Goal: Information Seeking & Learning: Learn about a topic

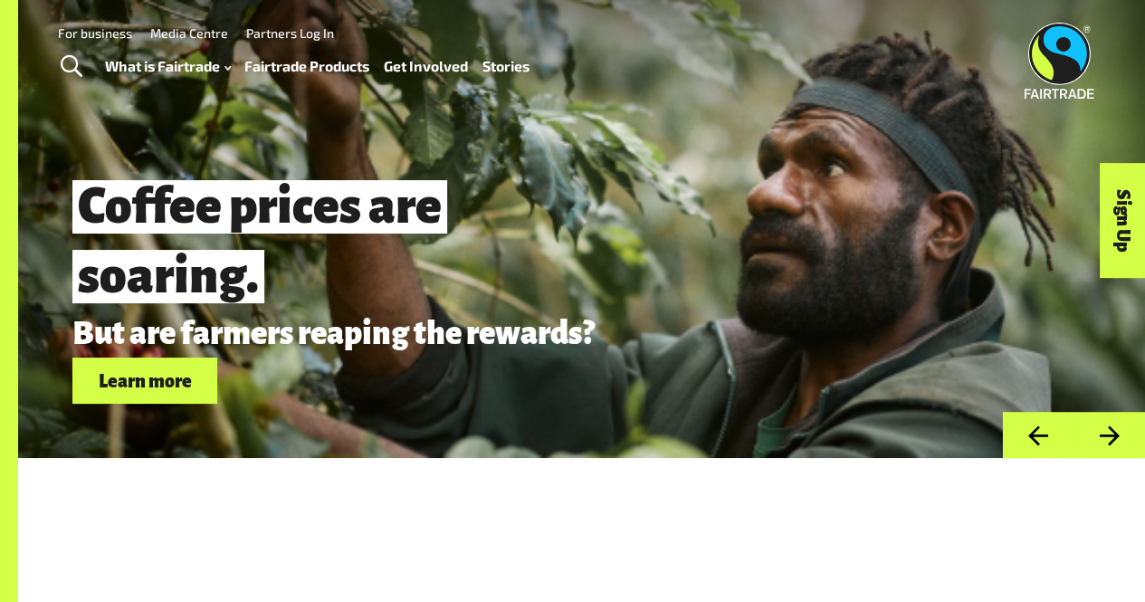
click at [287, 61] on link "Fairtrade Products" at bounding box center [306, 65] width 125 height 25
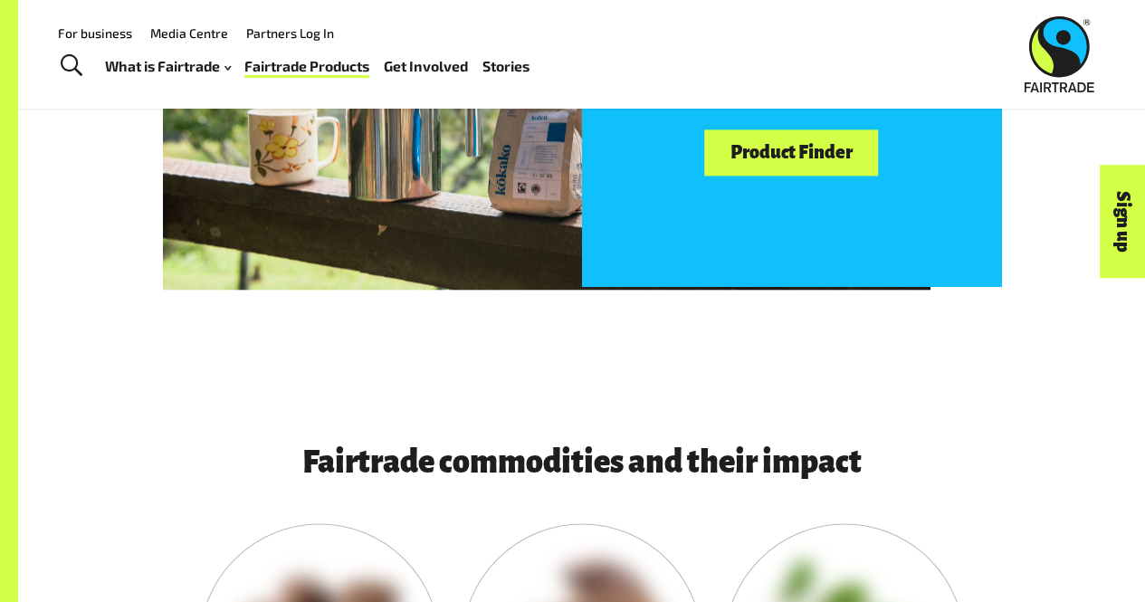
scroll to position [925, 0]
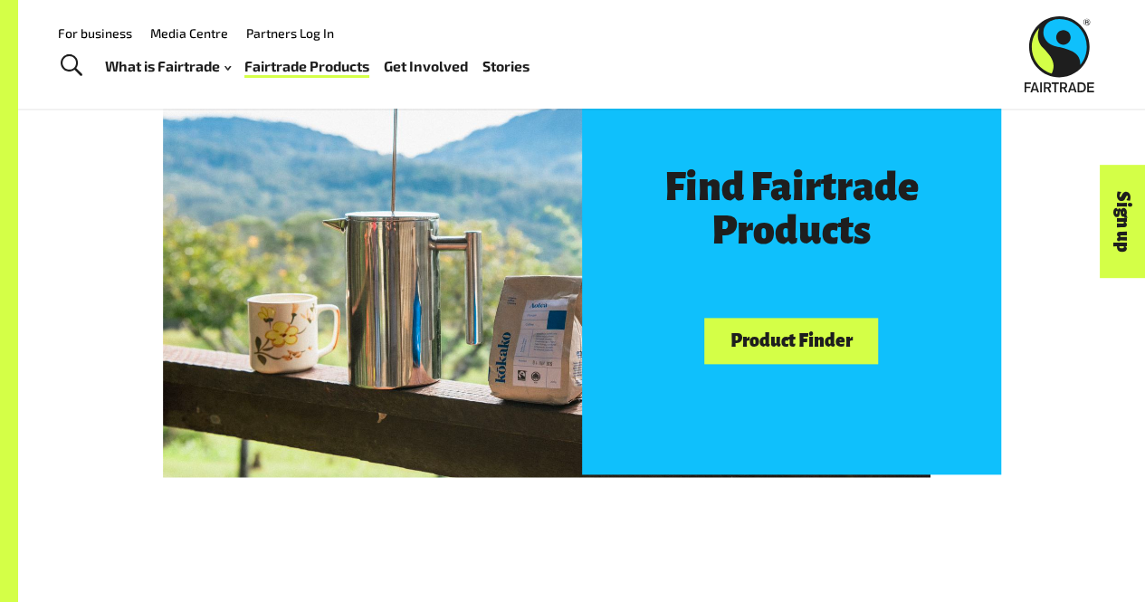
click at [798, 347] on link "Product Finder" at bounding box center [791, 341] width 174 height 46
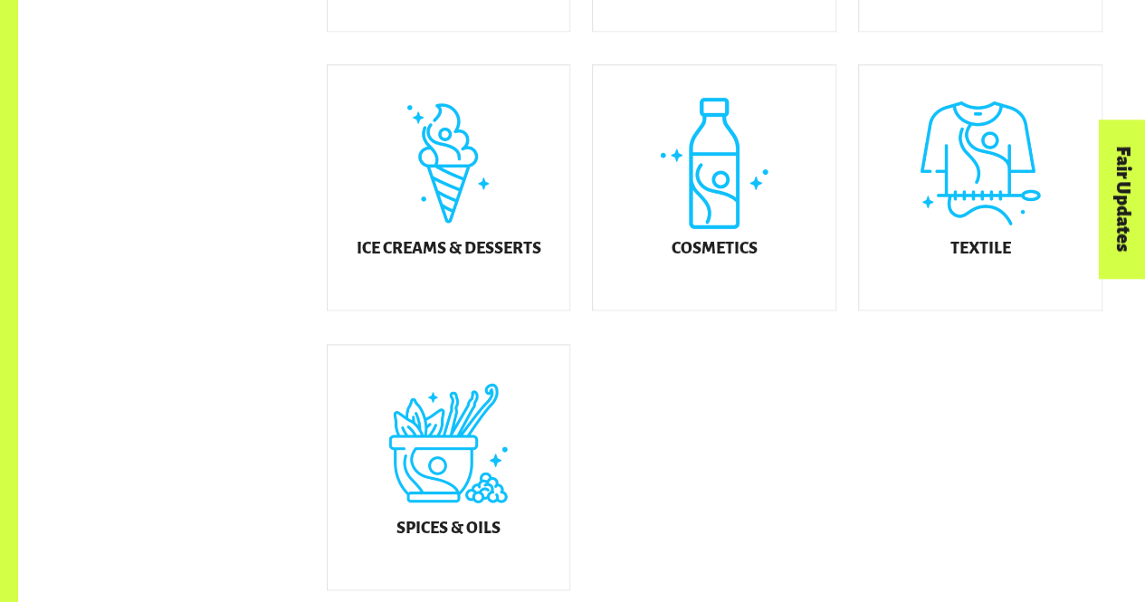
scroll to position [1023, 0]
click at [1022, 224] on div "Textile" at bounding box center [980, 186] width 243 height 244
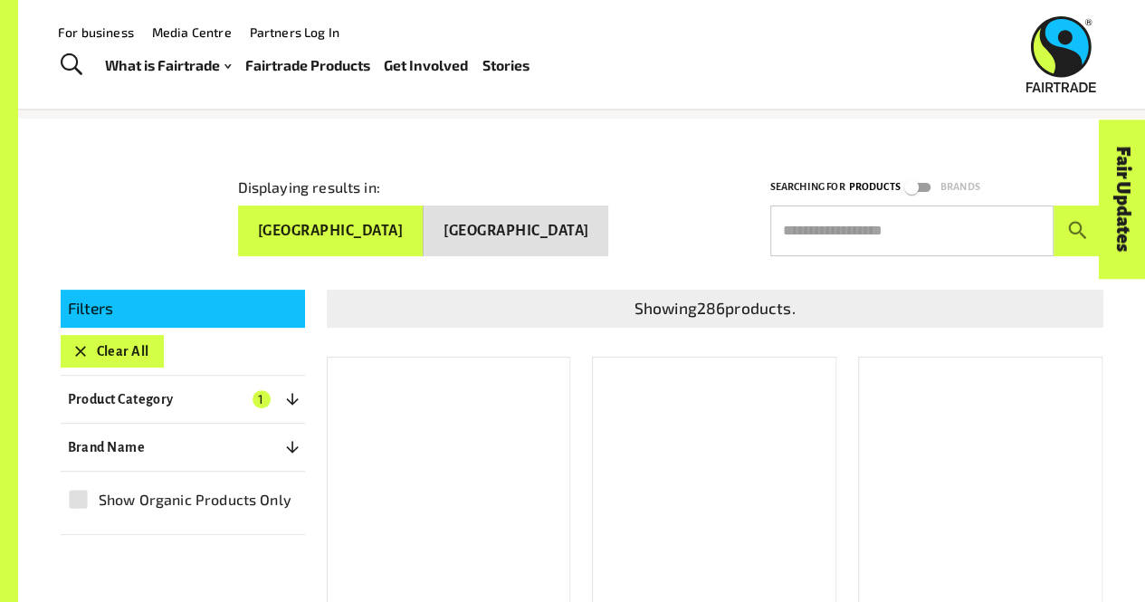
scroll to position [147, 0]
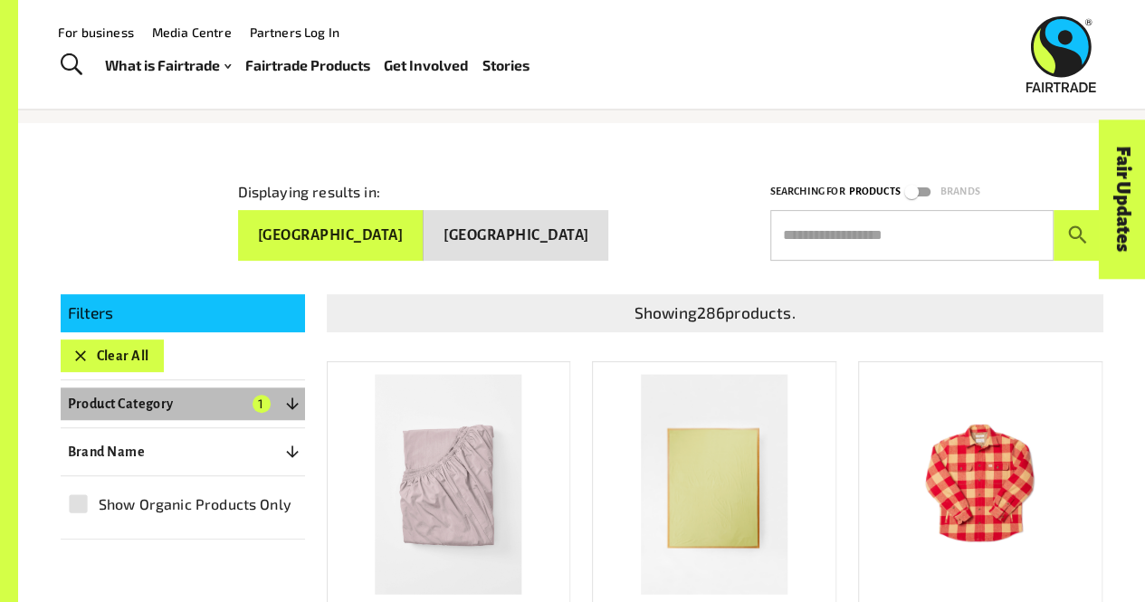
click at [293, 395] on icon "button" at bounding box center [292, 404] width 18 height 18
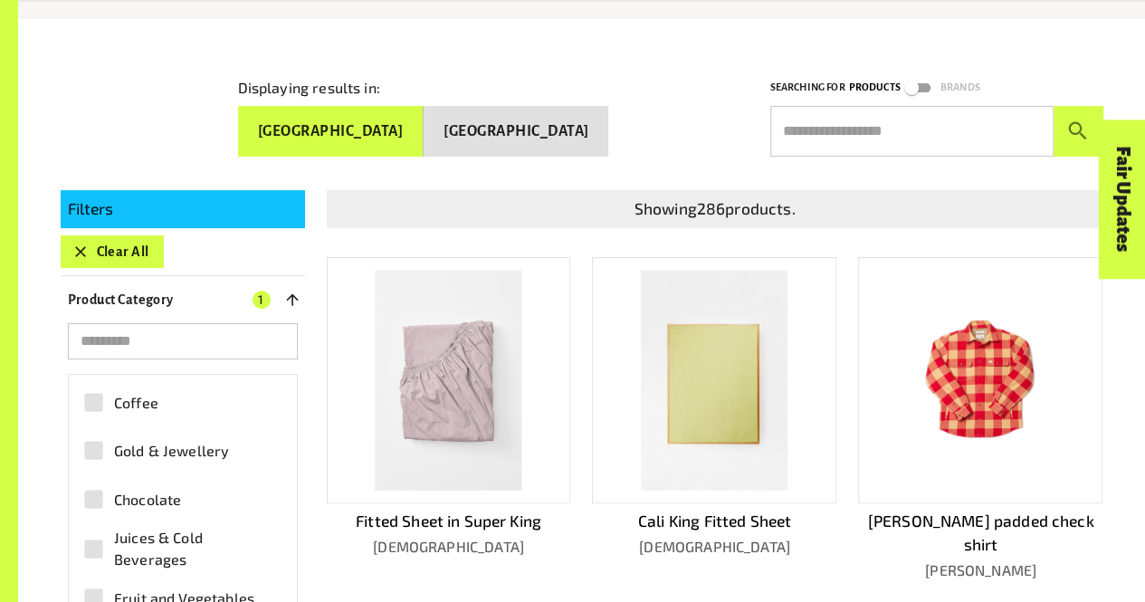
scroll to position [271, 0]
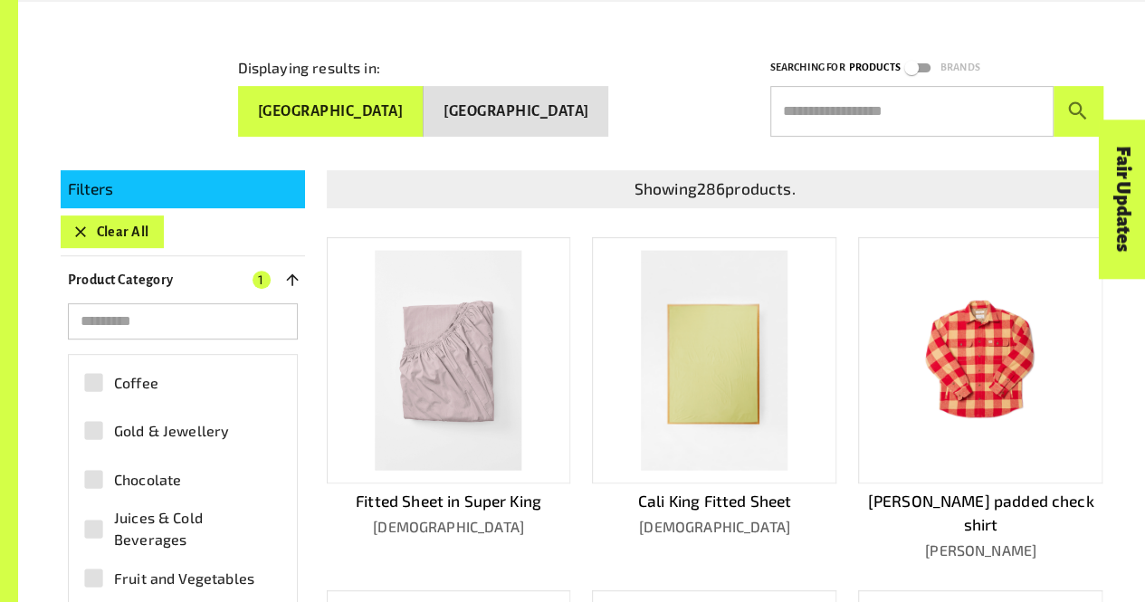
click at [295, 272] on icon "button" at bounding box center [292, 280] width 18 height 18
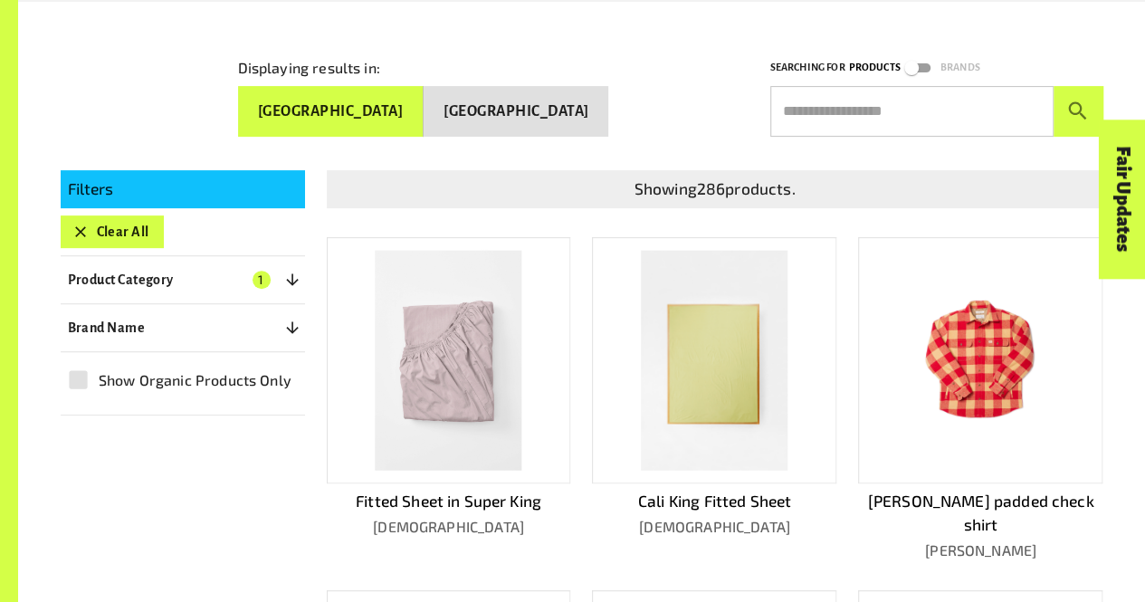
click at [215, 327] on button "Brand Name 0" at bounding box center [183, 327] width 244 height 33
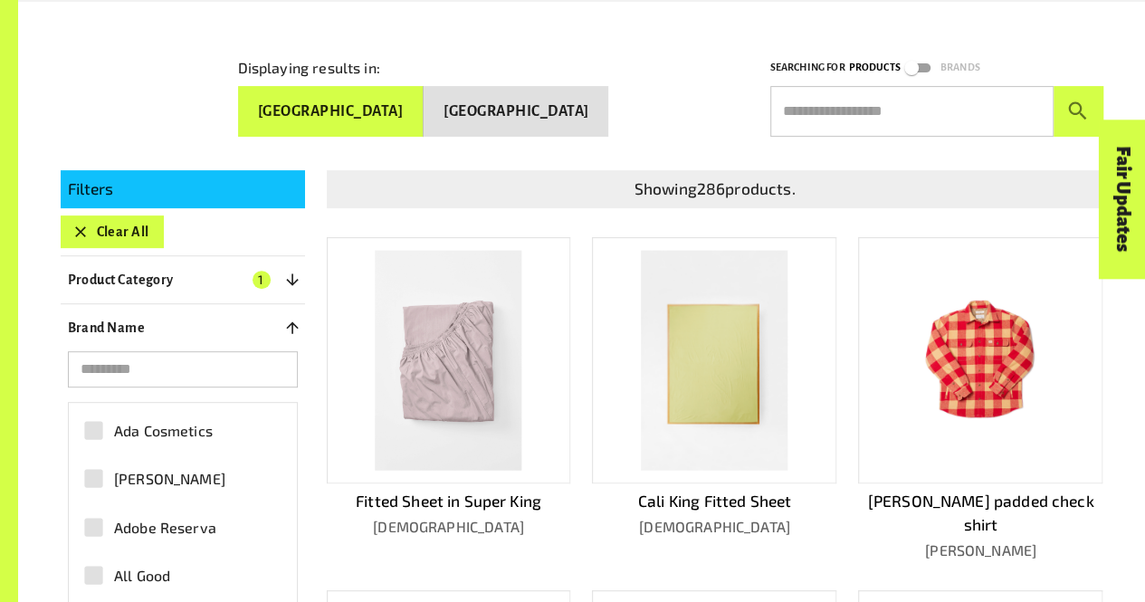
click at [214, 327] on button "Brand Name 0" at bounding box center [183, 327] width 244 height 33
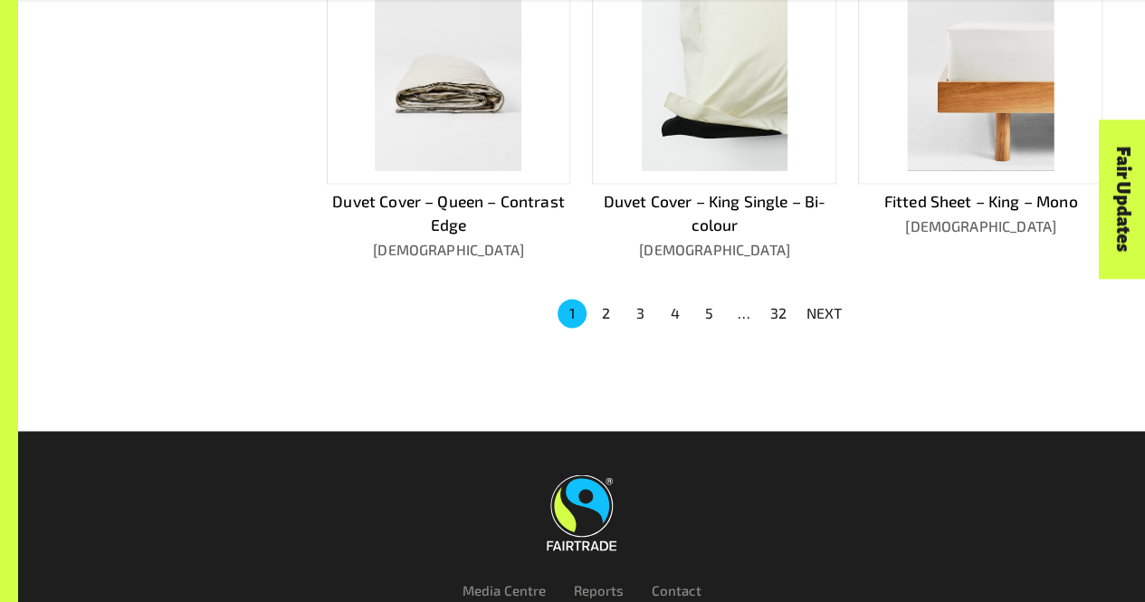
scroll to position [1278, 0]
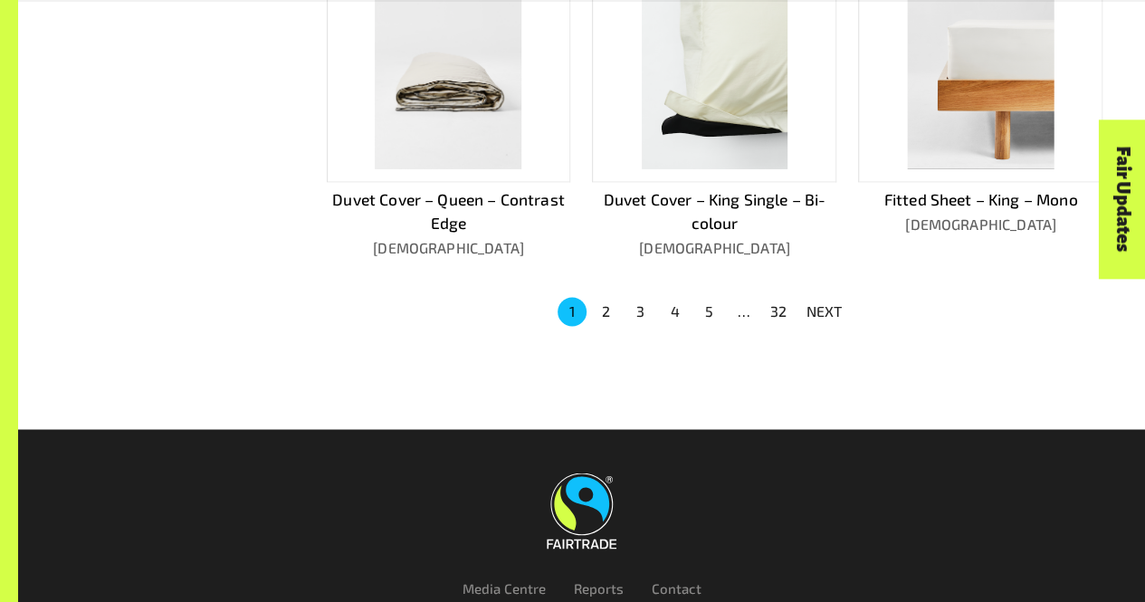
click at [608, 297] on button "2" at bounding box center [606, 311] width 29 height 29
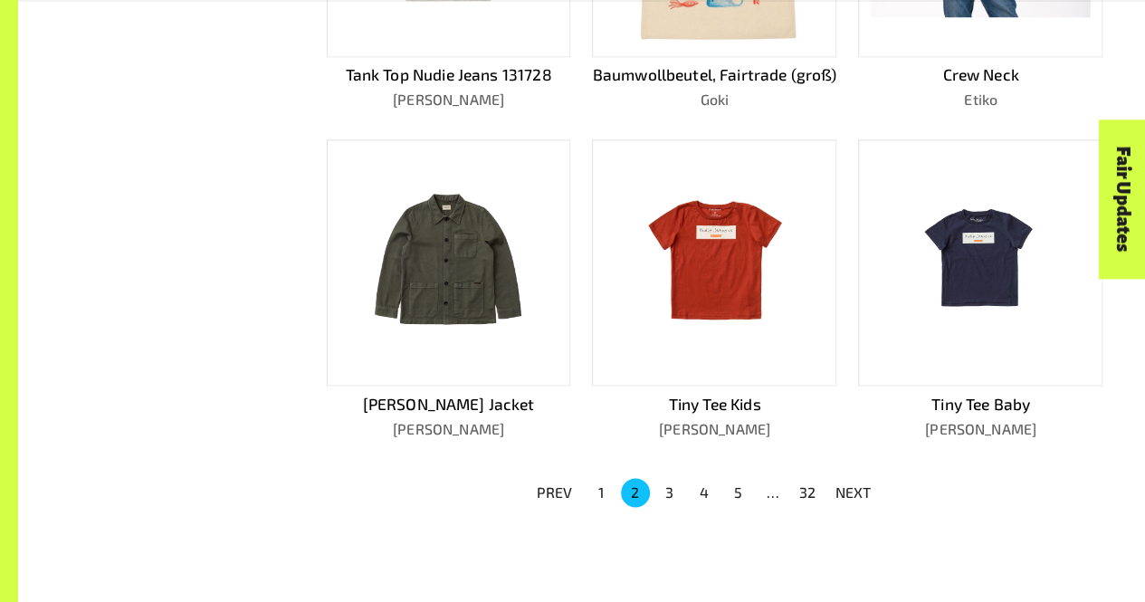
scroll to position [1051, 0]
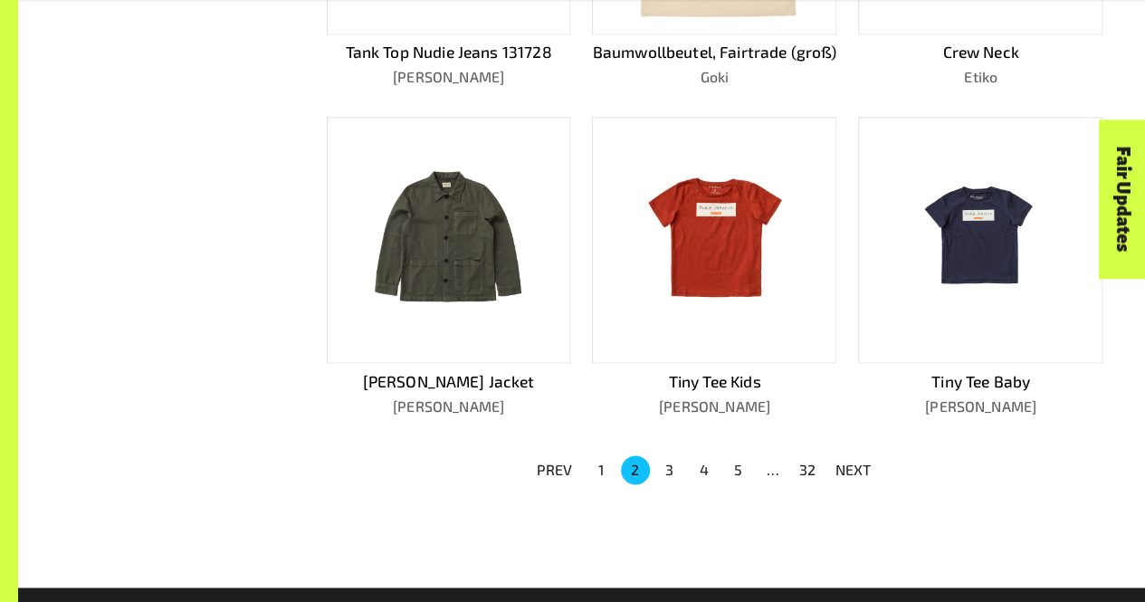
click at [662, 484] on button "3" at bounding box center [669, 469] width 29 height 29
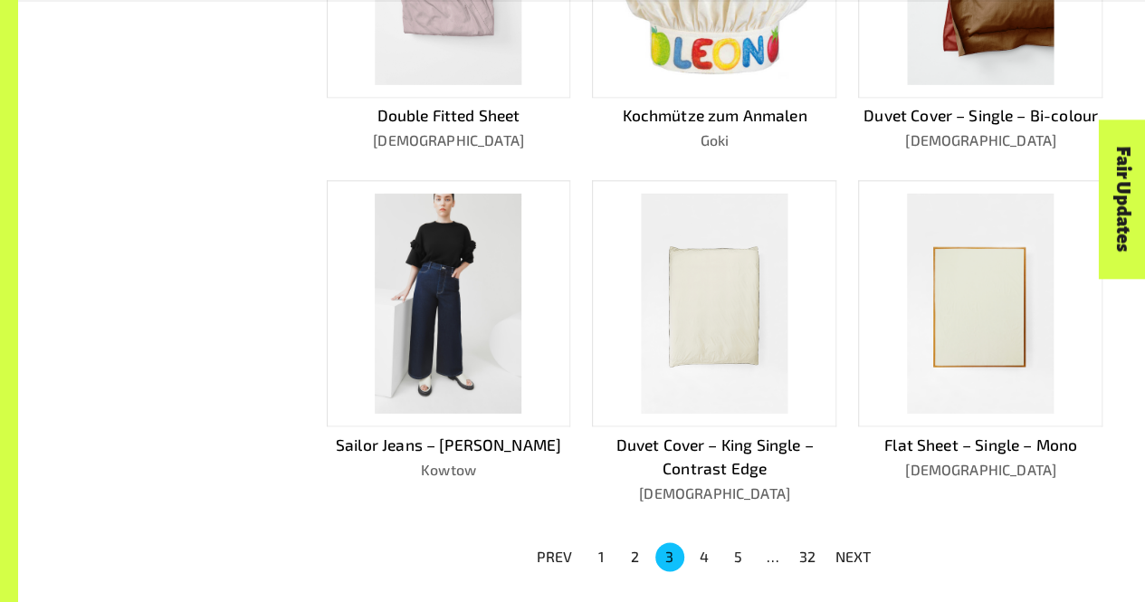
scroll to position [1106, 0]
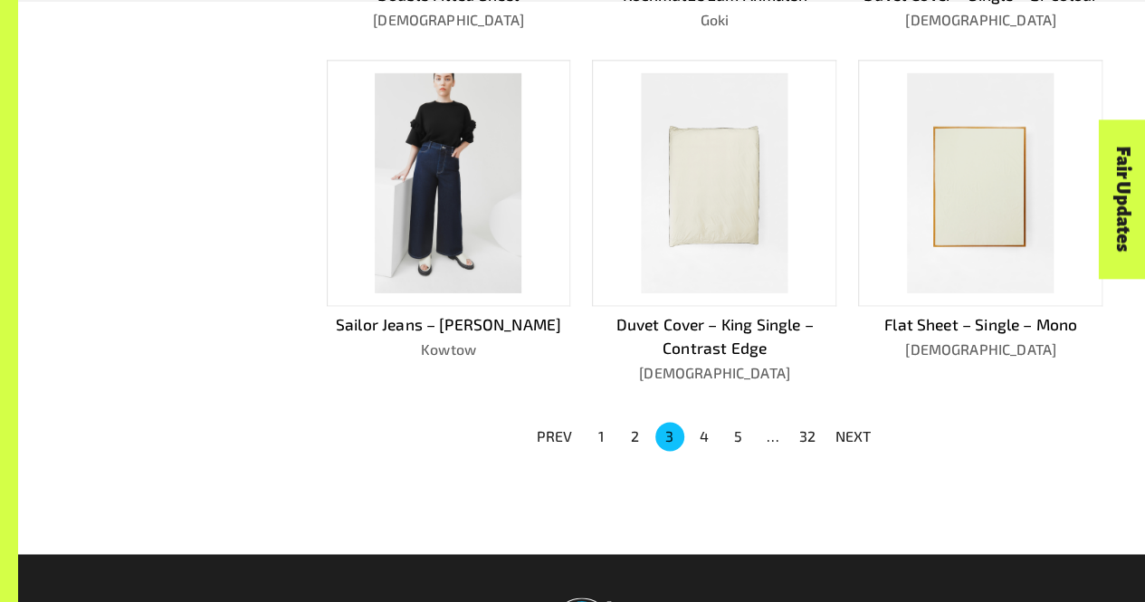
click at [709, 439] on button "4" at bounding box center [704, 436] width 29 height 29
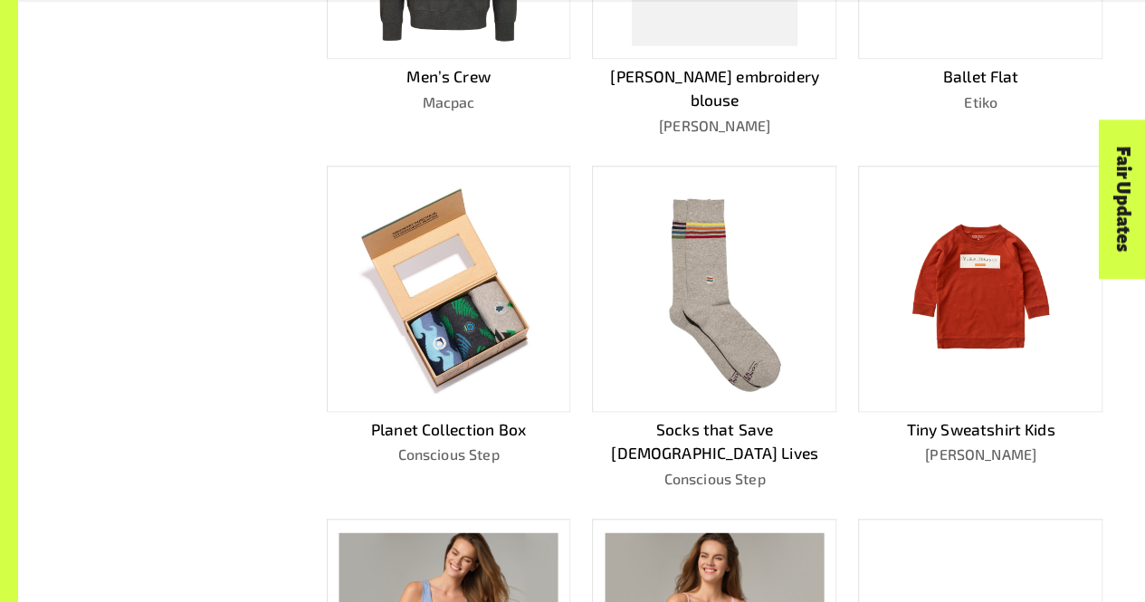
scroll to position [994, 0]
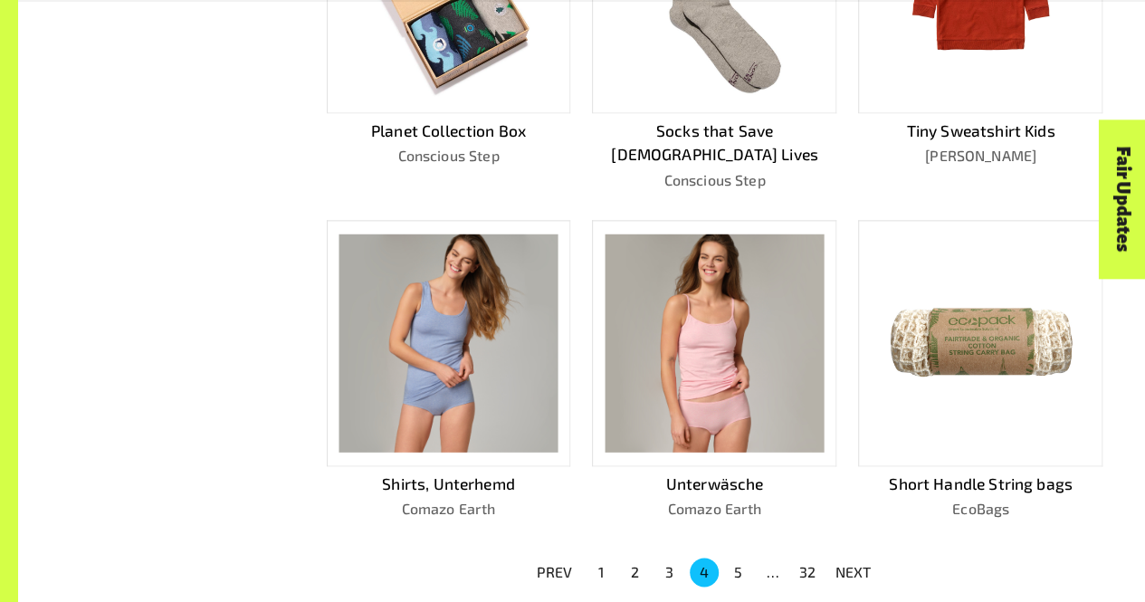
click at [740, 557] on button "5" at bounding box center [738, 571] width 29 height 29
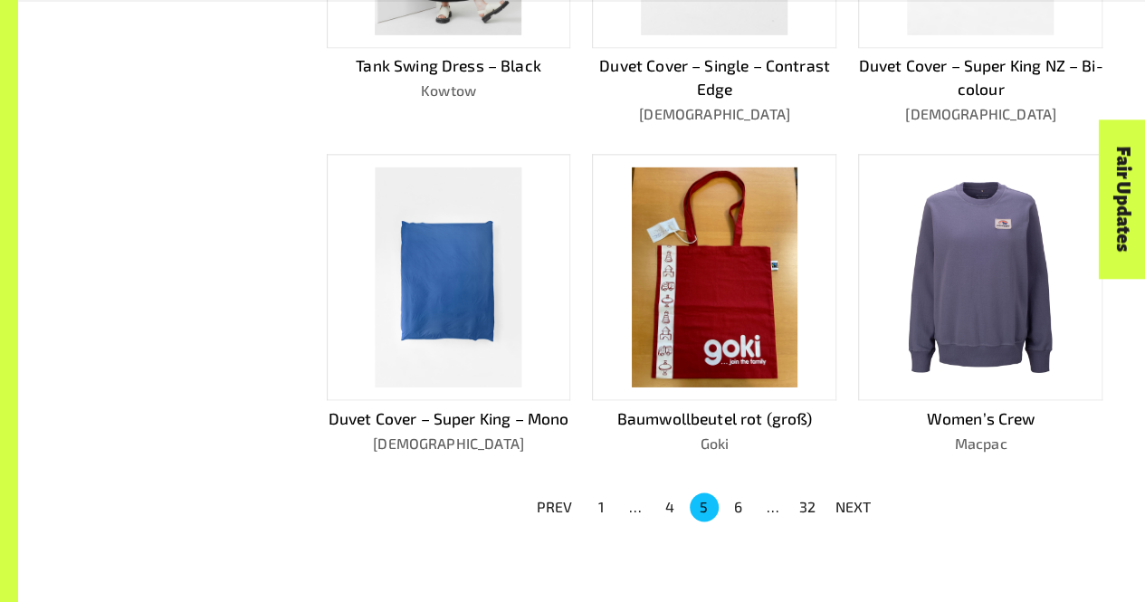
scroll to position [1041, 0]
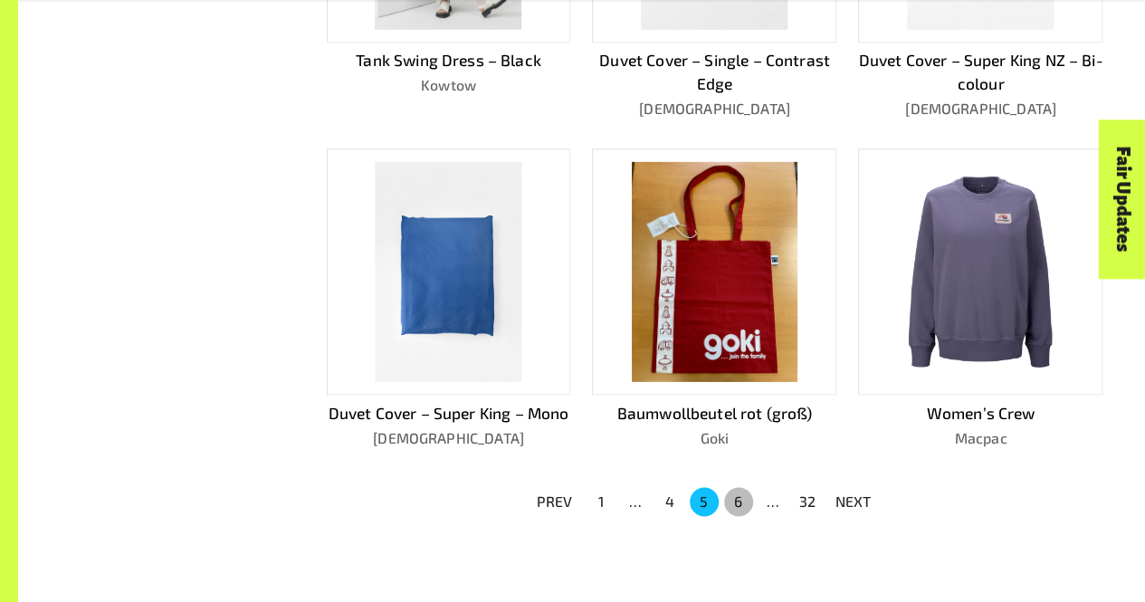
click at [730, 498] on button "6" at bounding box center [738, 501] width 29 height 29
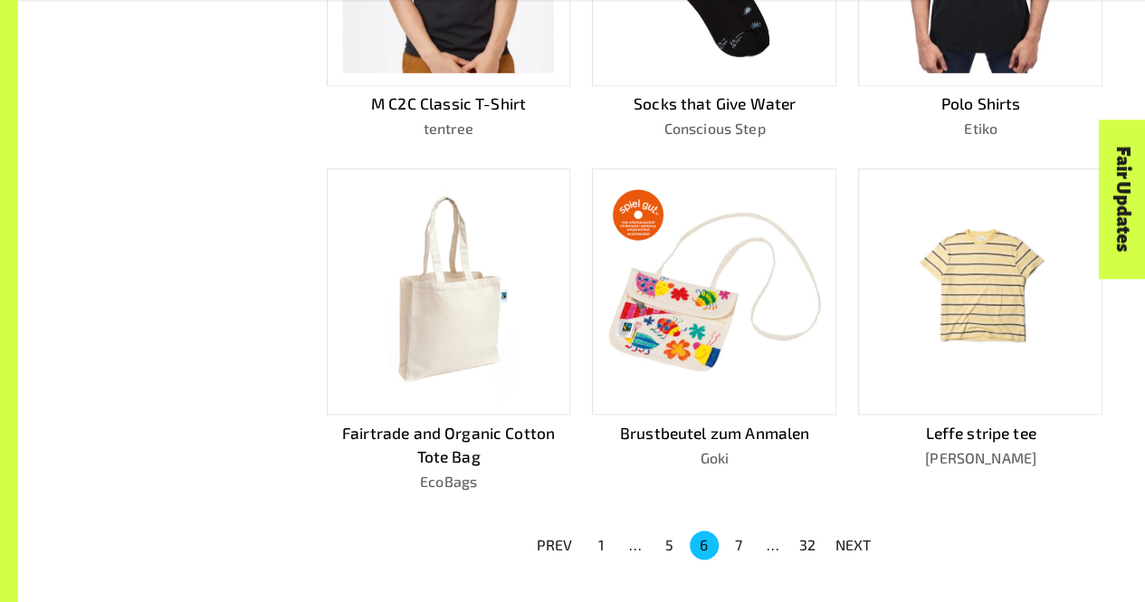
scroll to position [1000, 0]
click at [738, 547] on button "7" at bounding box center [738, 543] width 29 height 29
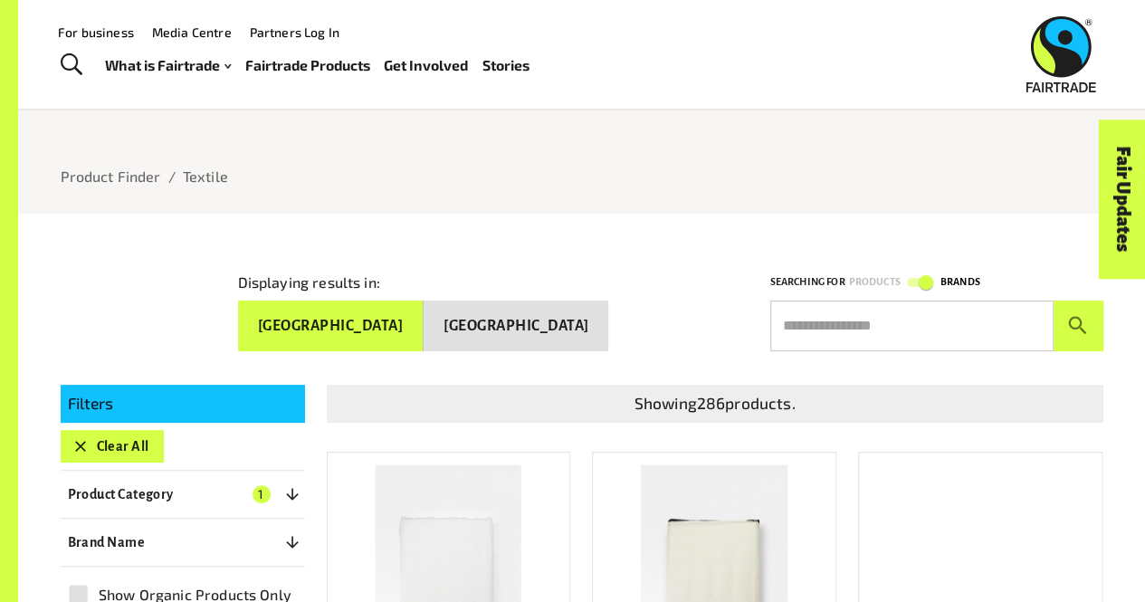
scroll to position [55, 0]
click at [921, 323] on input "text" at bounding box center [911, 326] width 283 height 51
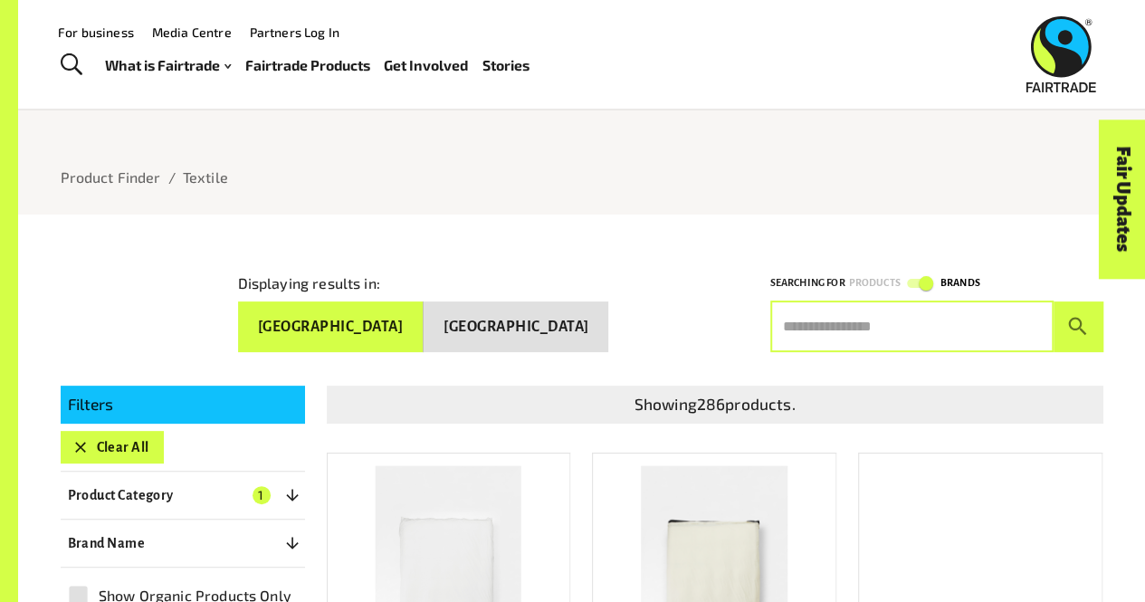
drag, startPoint x: 1076, startPoint y: 323, endPoint x: 949, endPoint y: 276, distance: 135.1
click at [1076, 323] on icon "submit" at bounding box center [1077, 326] width 24 height 24
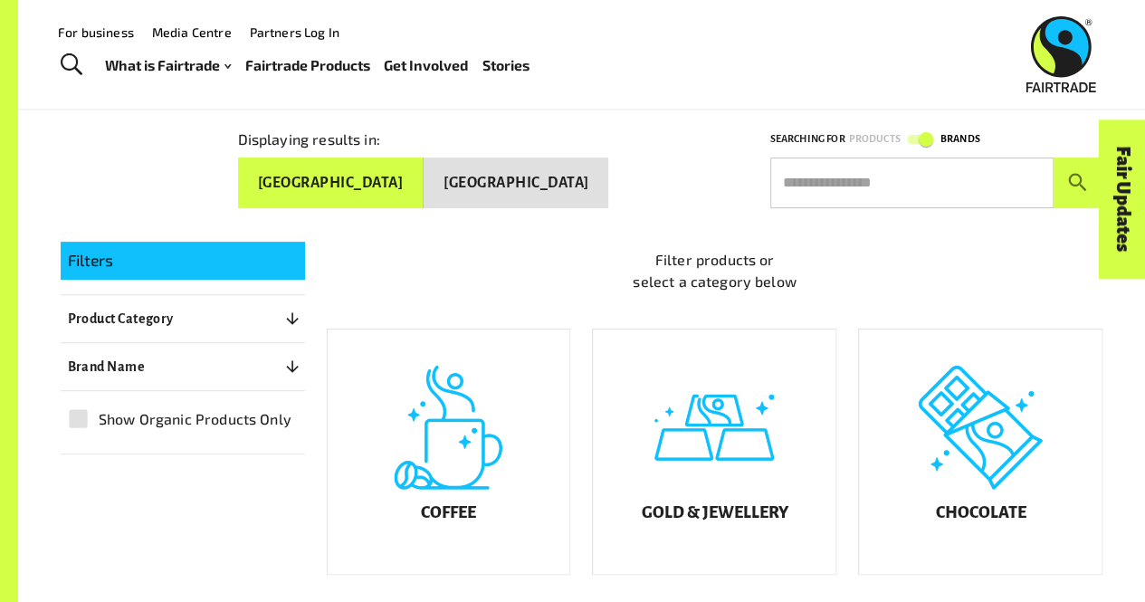
scroll to position [111, 0]
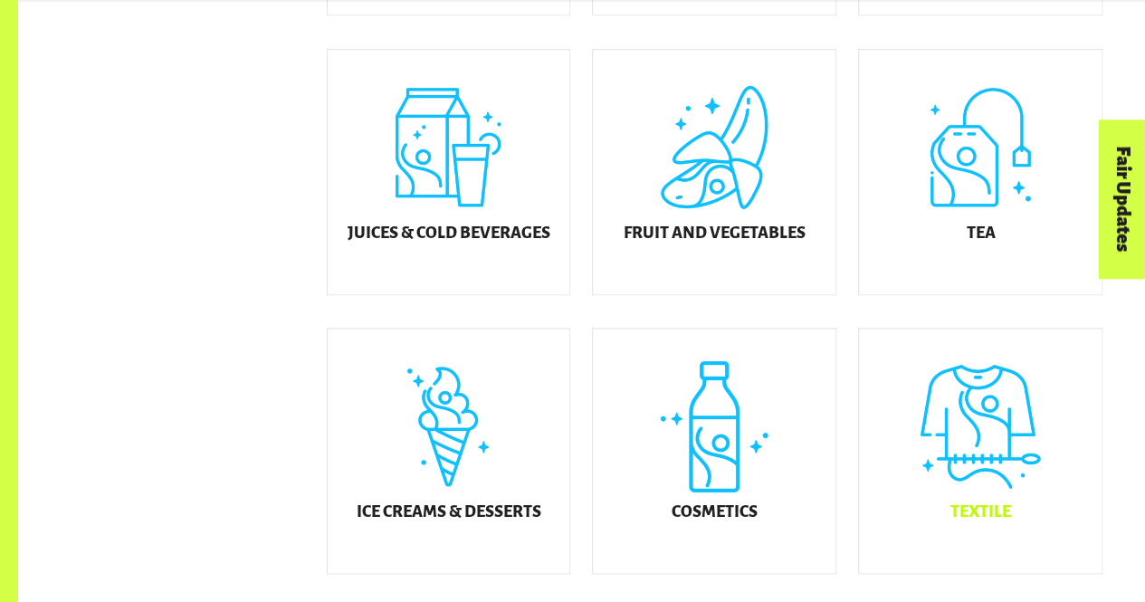
click at [970, 459] on div "Textile" at bounding box center [980, 450] width 243 height 244
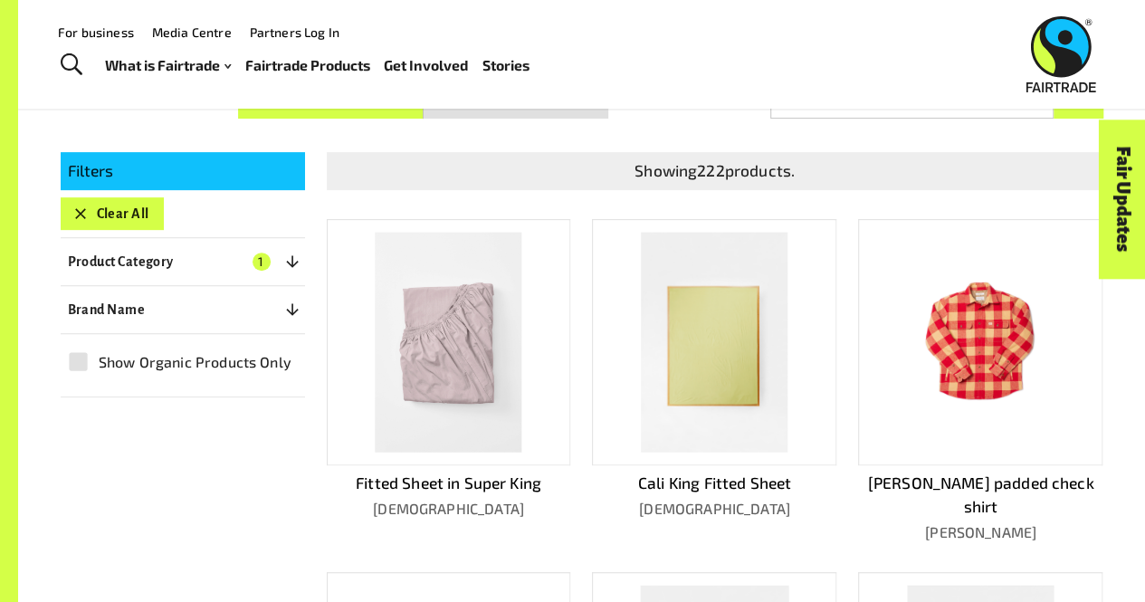
scroll to position [286, 0]
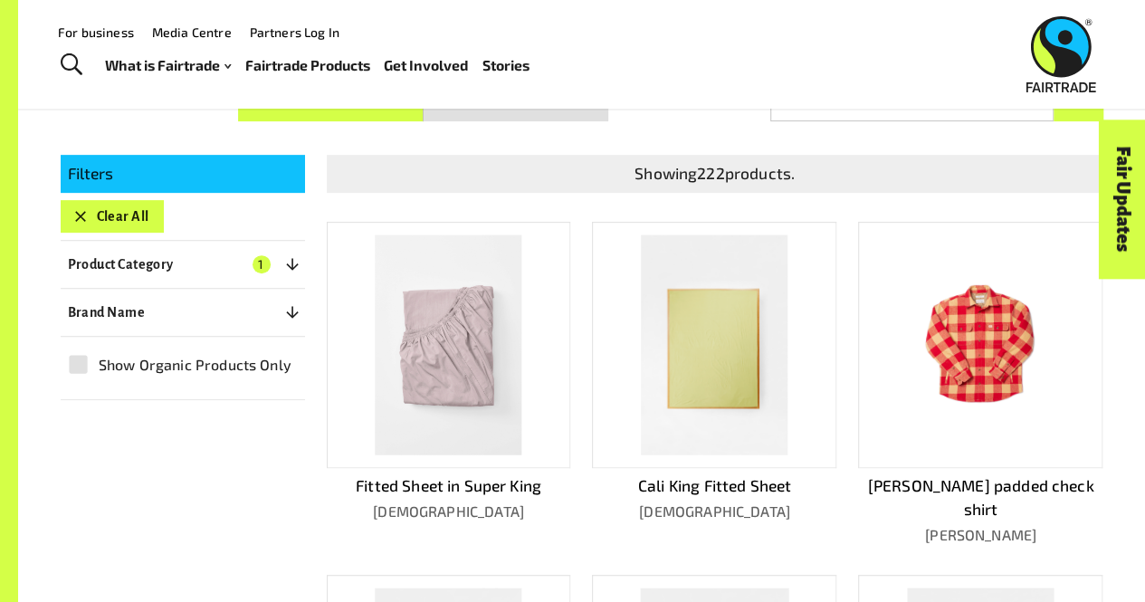
click at [193, 305] on button "Brand Name 0" at bounding box center [183, 312] width 244 height 33
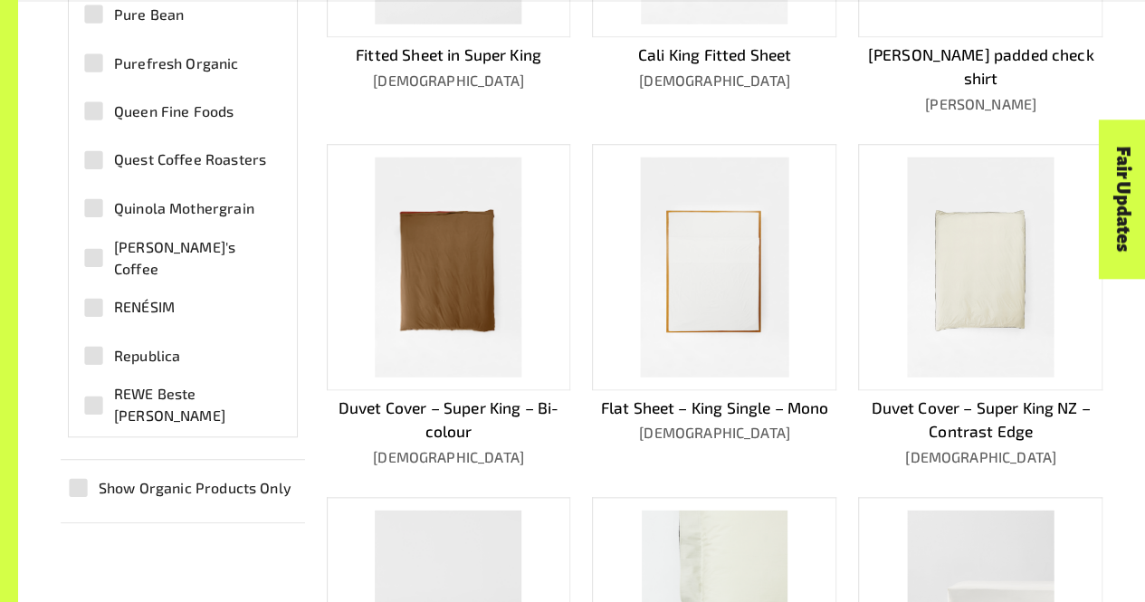
scroll to position [4251, 0]
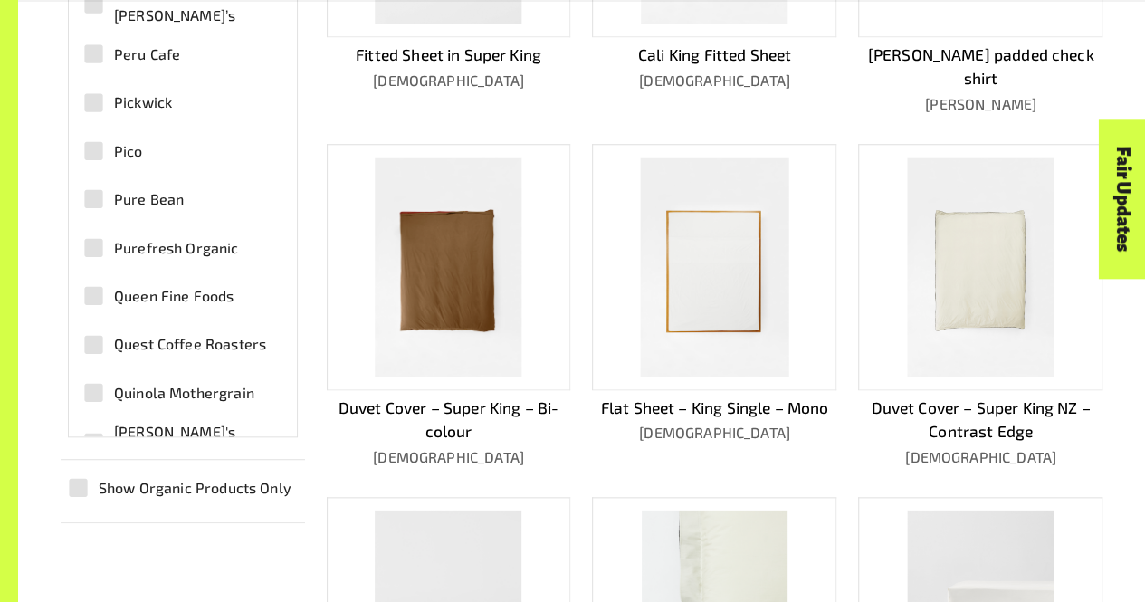
click at [147, 546] on div "Filters Clear All Product Category 1 ​ Coffee Gold & Jewellery Chocolate Juices…" at bounding box center [571, 313] width 1064 height 1223
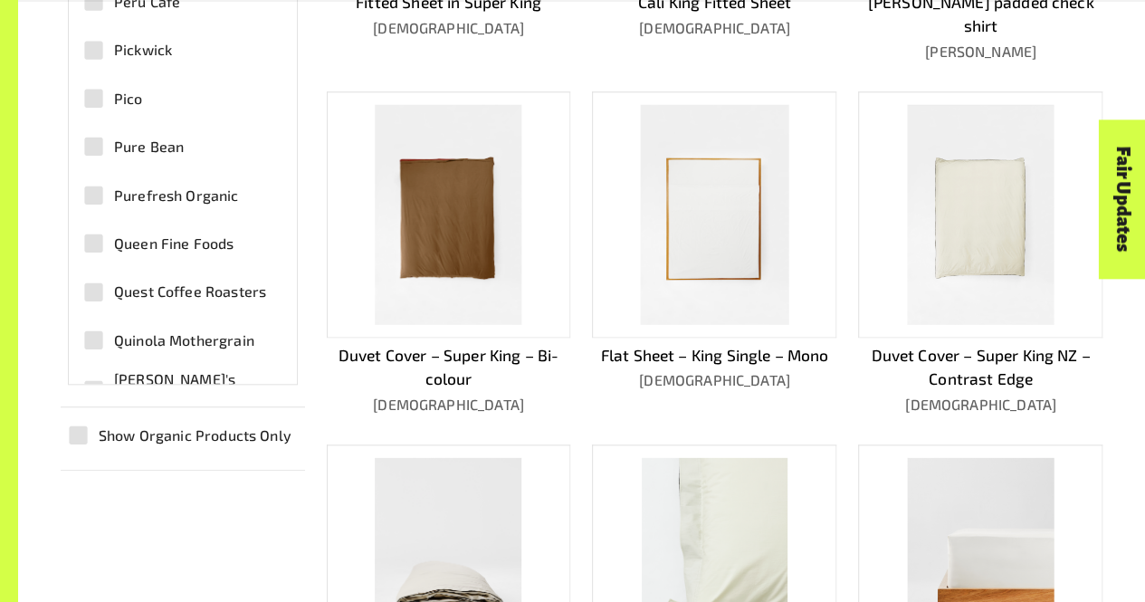
scroll to position [771, 0]
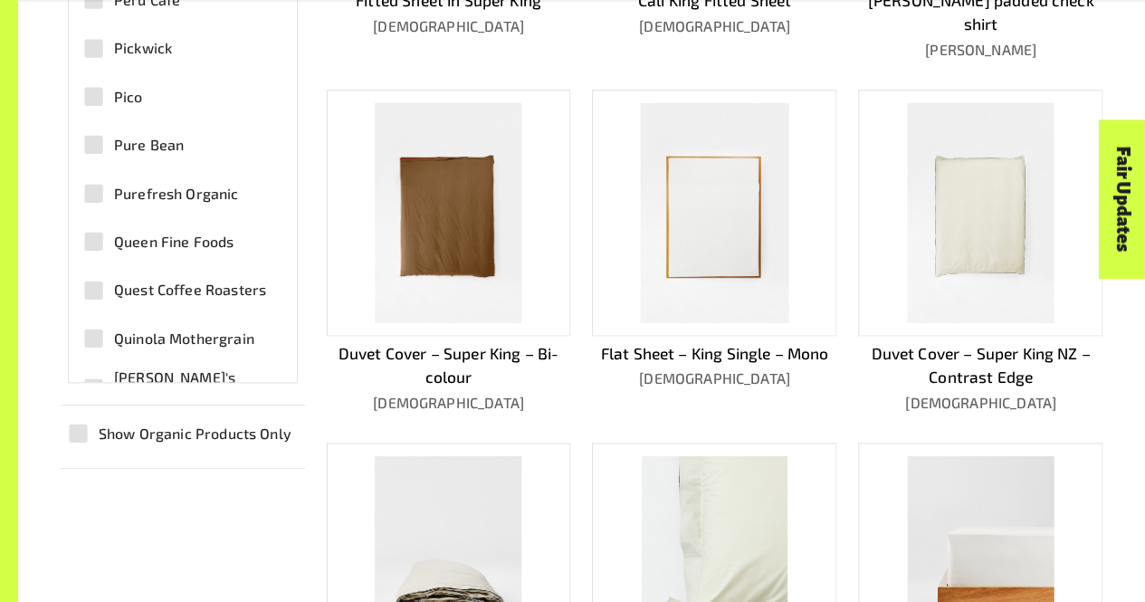
click at [184, 434] on span "Show Organic Products Only" at bounding box center [195, 434] width 193 height 22
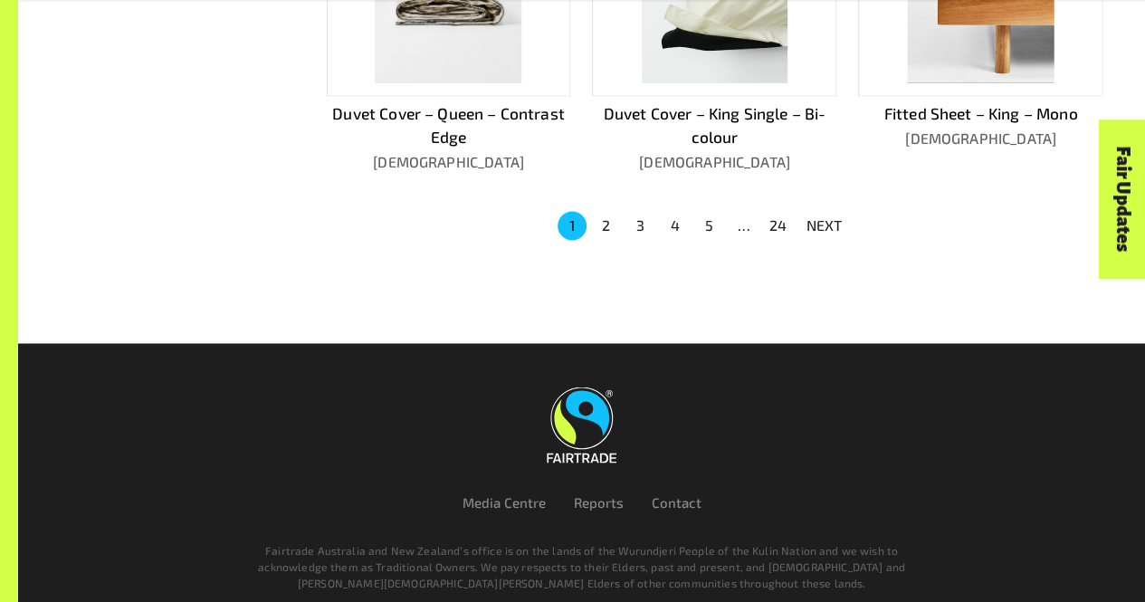
scroll to position [1380, 0]
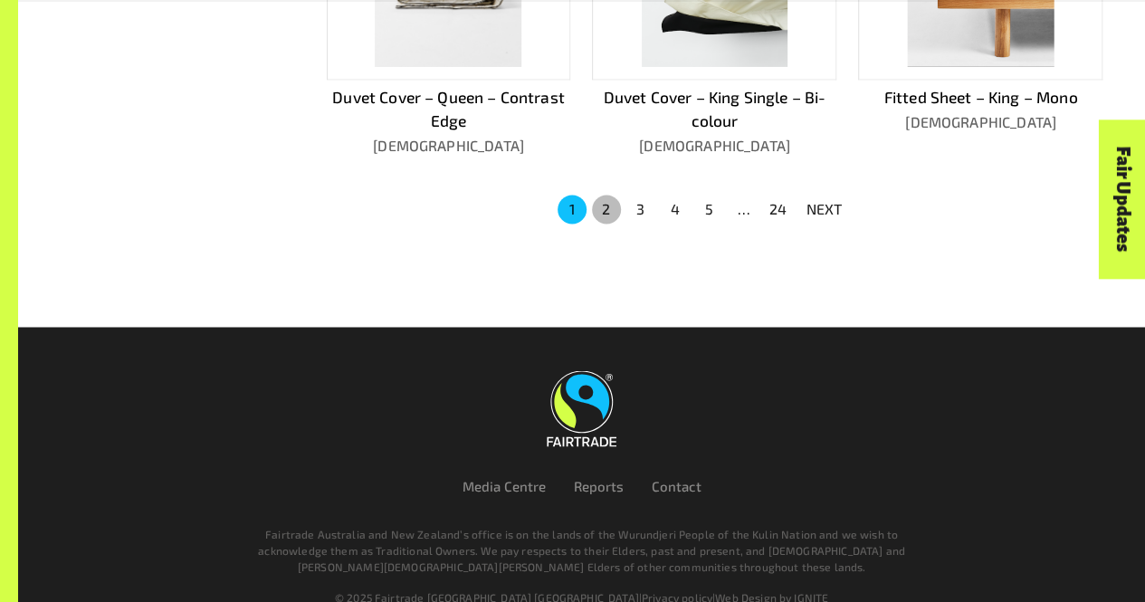
click at [605, 195] on button "2" at bounding box center [606, 209] width 29 height 29
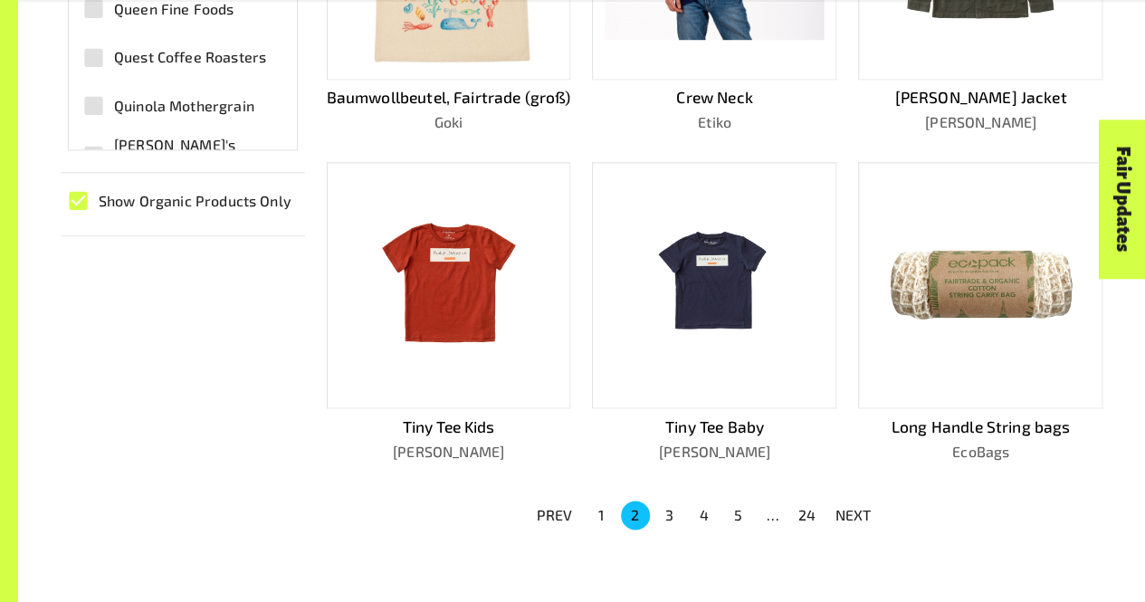
scroll to position [1067, 0]
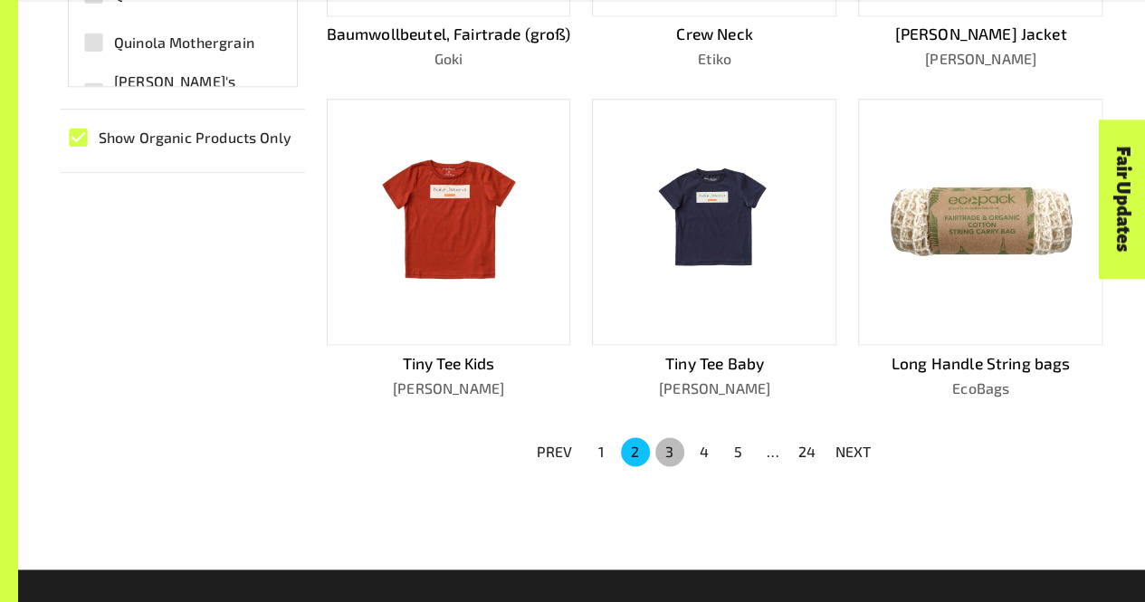
click at [671, 466] on button "3" at bounding box center [669, 451] width 29 height 29
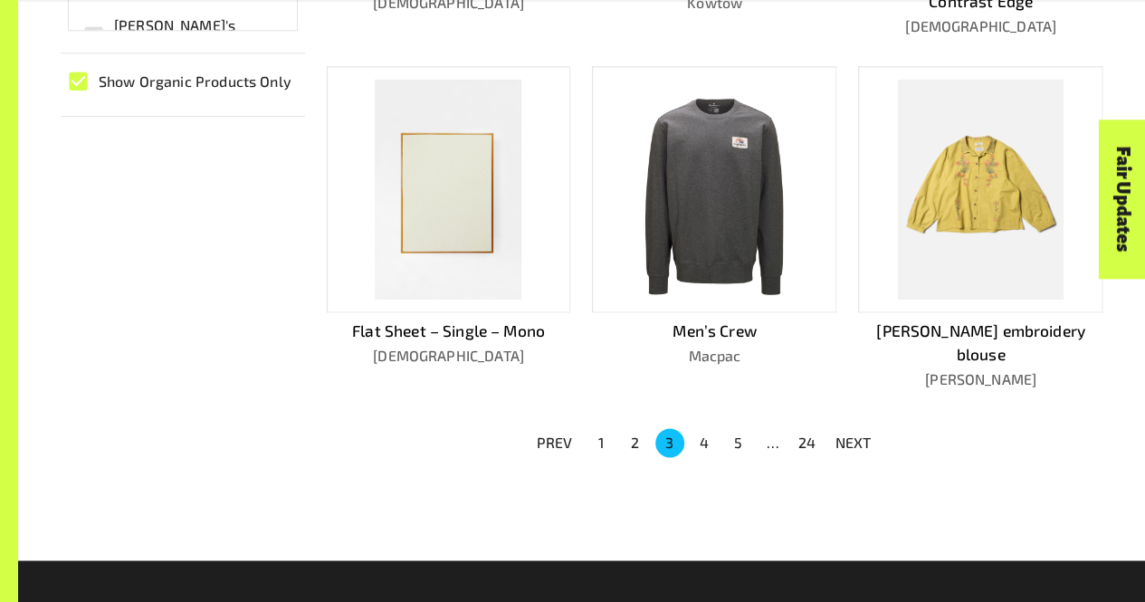
scroll to position [1120, 0]
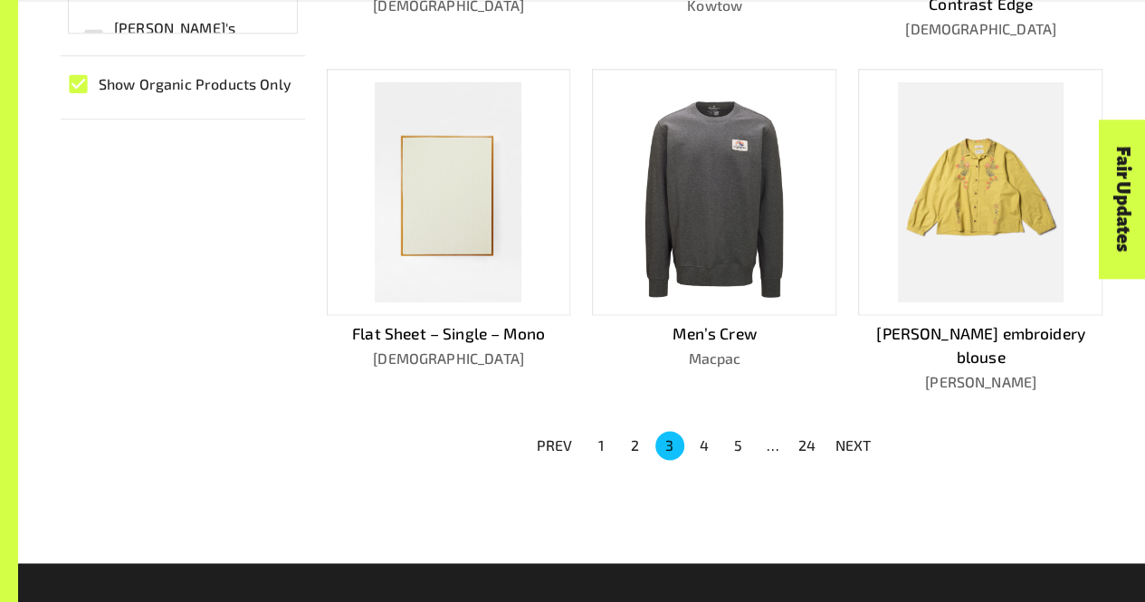
click at [734, 431] on button "5" at bounding box center [738, 445] width 29 height 29
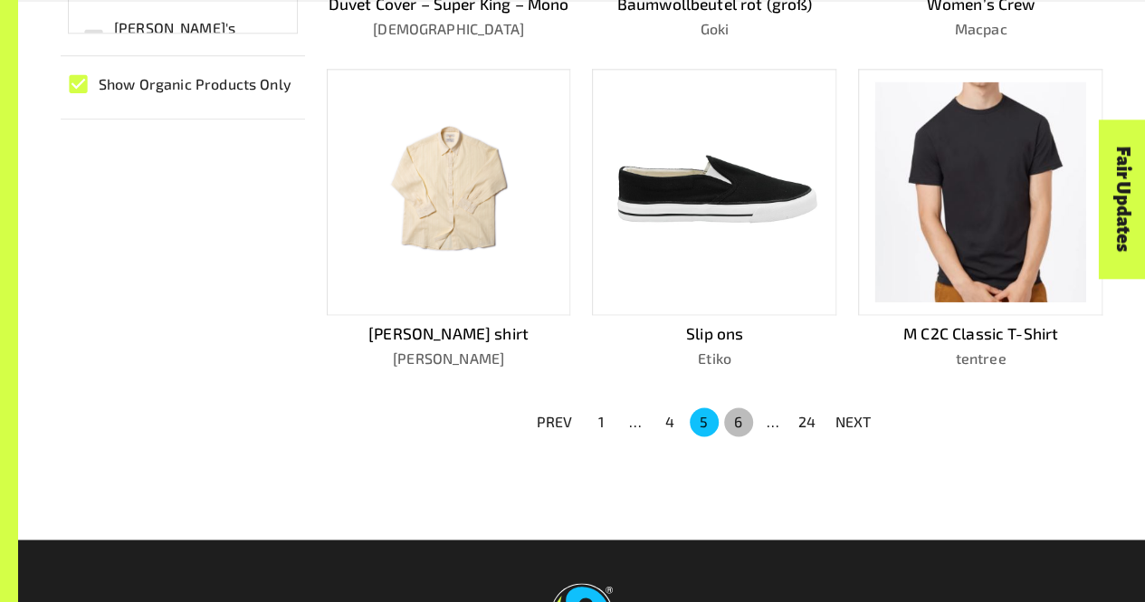
click at [733, 415] on button "6" at bounding box center [738, 421] width 29 height 29
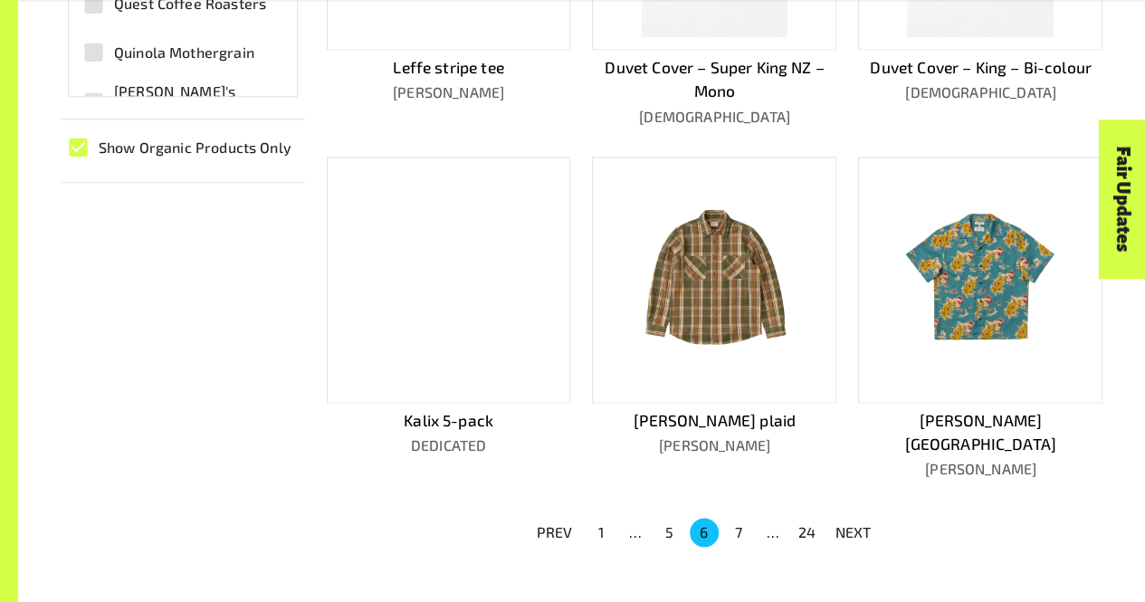
scroll to position [1058, 0]
click at [742, 517] on button "7" at bounding box center [738, 531] width 29 height 29
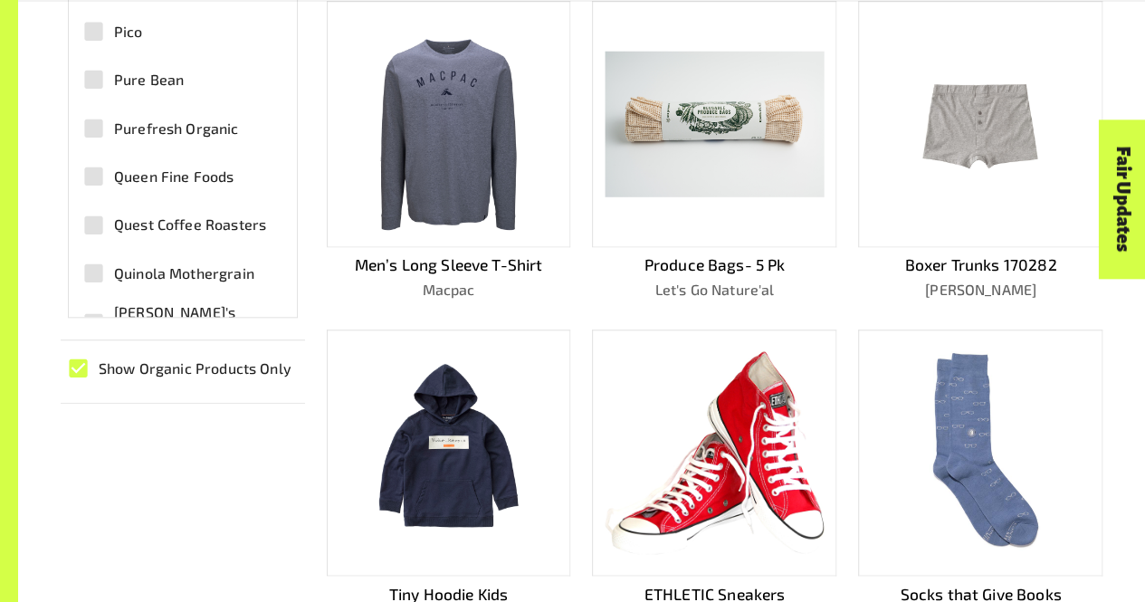
scroll to position [1246, 0]
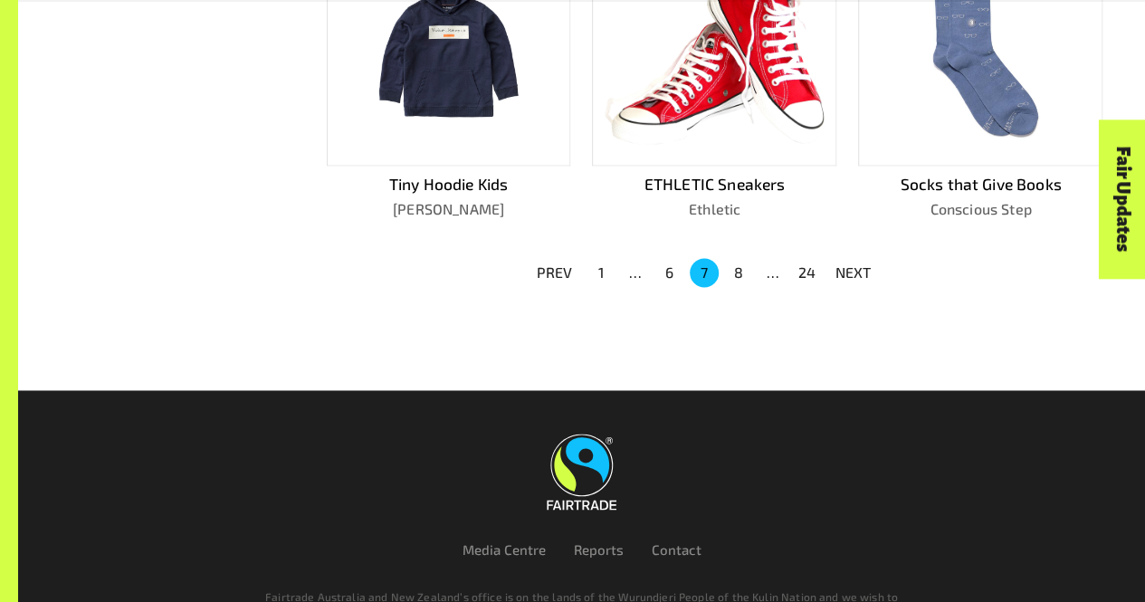
click at [737, 266] on button "8" at bounding box center [738, 272] width 29 height 29
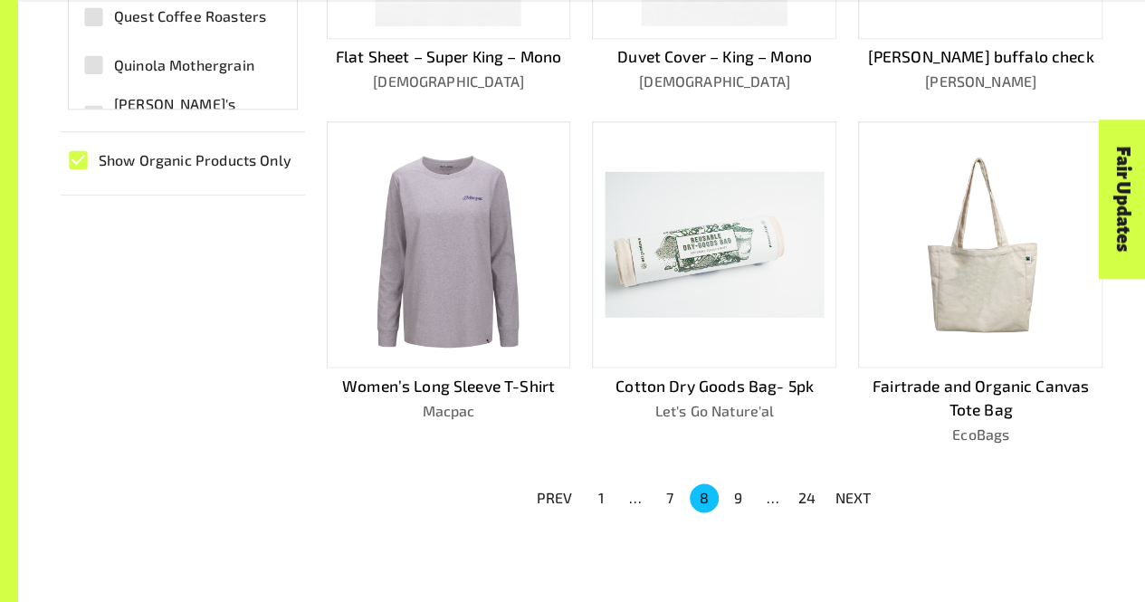
scroll to position [1043, 0]
click at [735, 513] on button "9" at bounding box center [738, 498] width 29 height 29
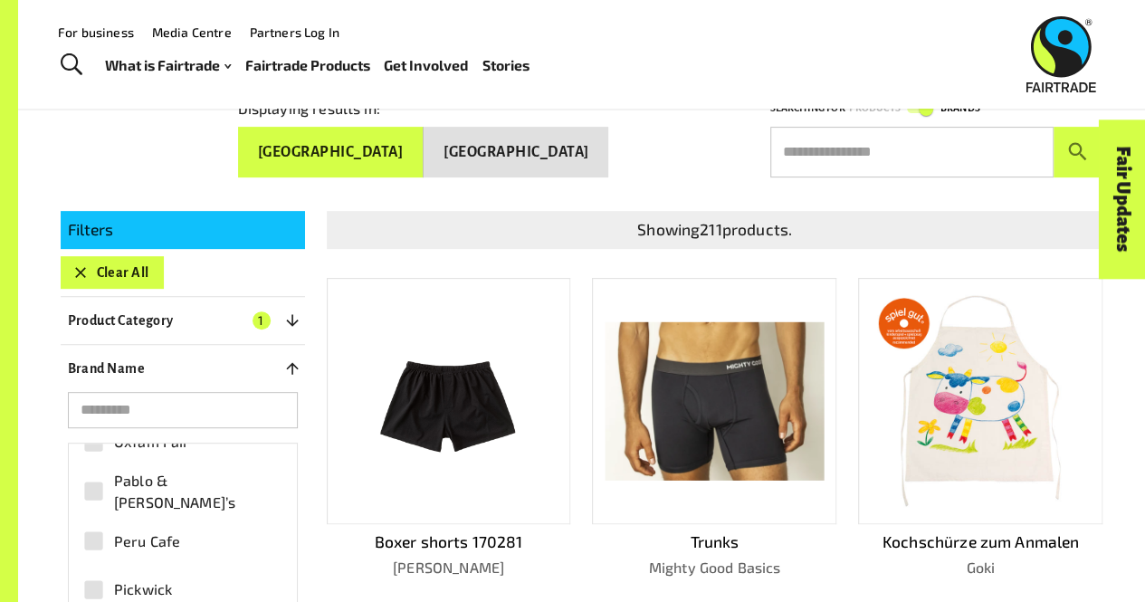
scroll to position [0, 0]
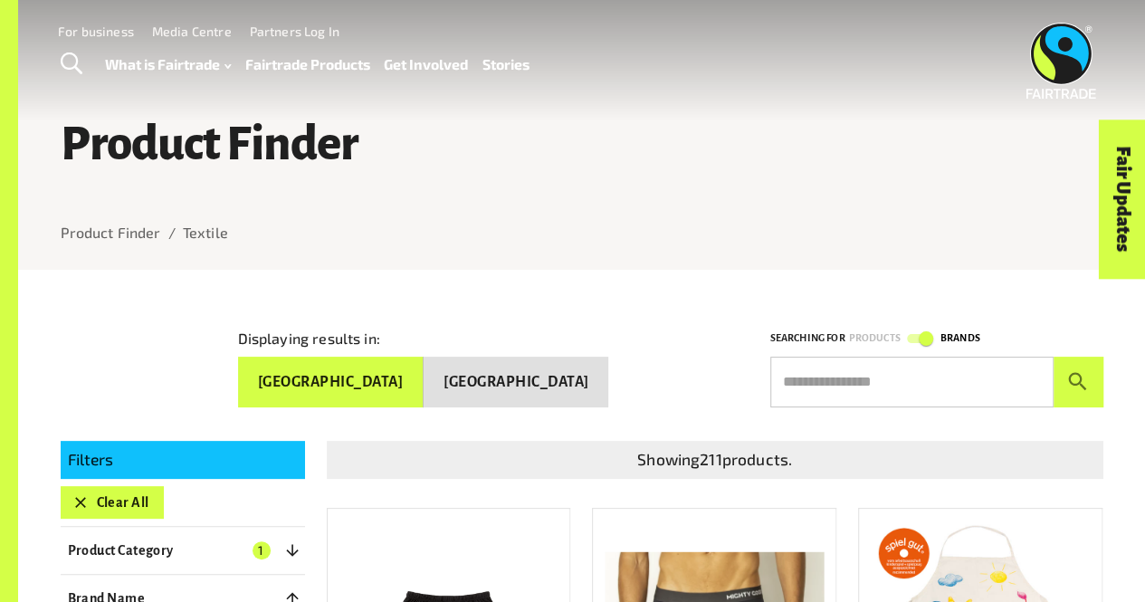
click at [328, 62] on link "Fairtrade Products" at bounding box center [306, 64] width 125 height 25
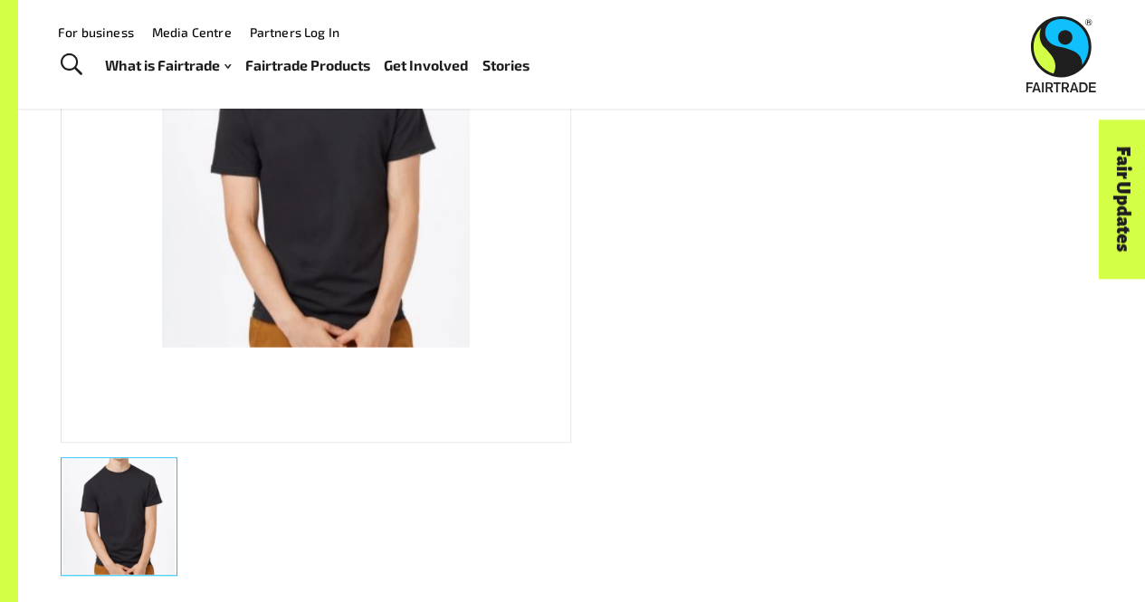
scroll to position [114, 0]
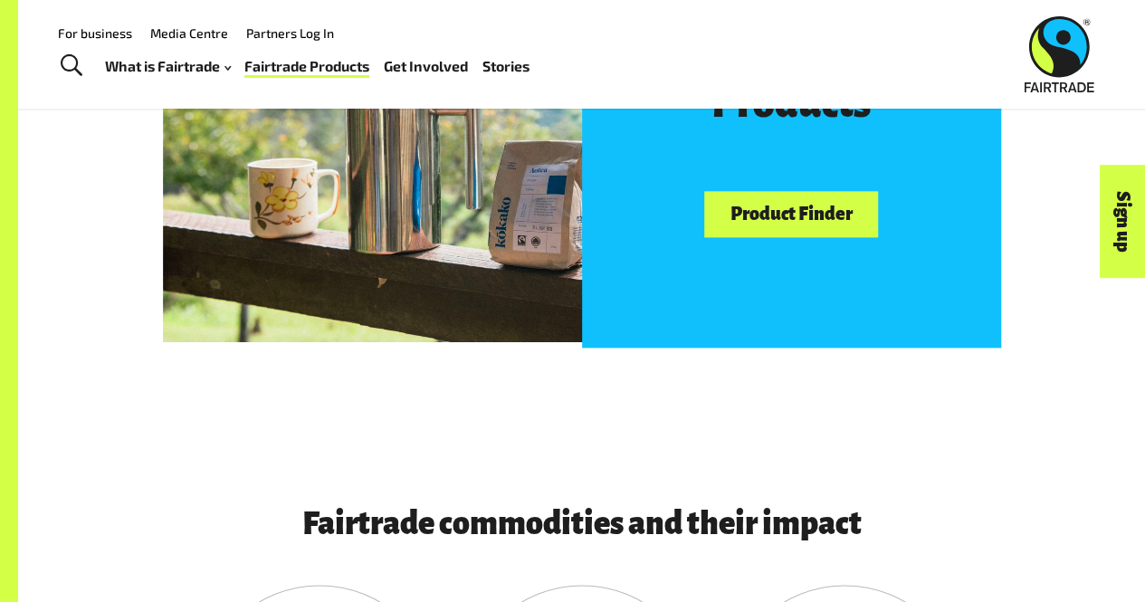
scroll to position [786, 0]
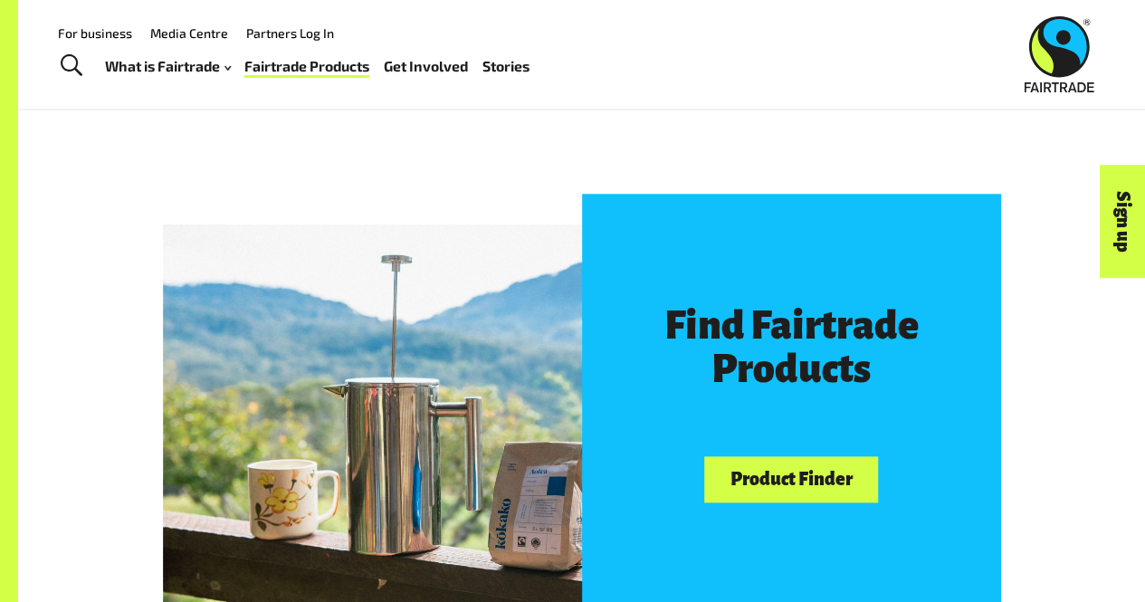
click at [790, 480] on link "Product Finder" at bounding box center [791, 479] width 174 height 46
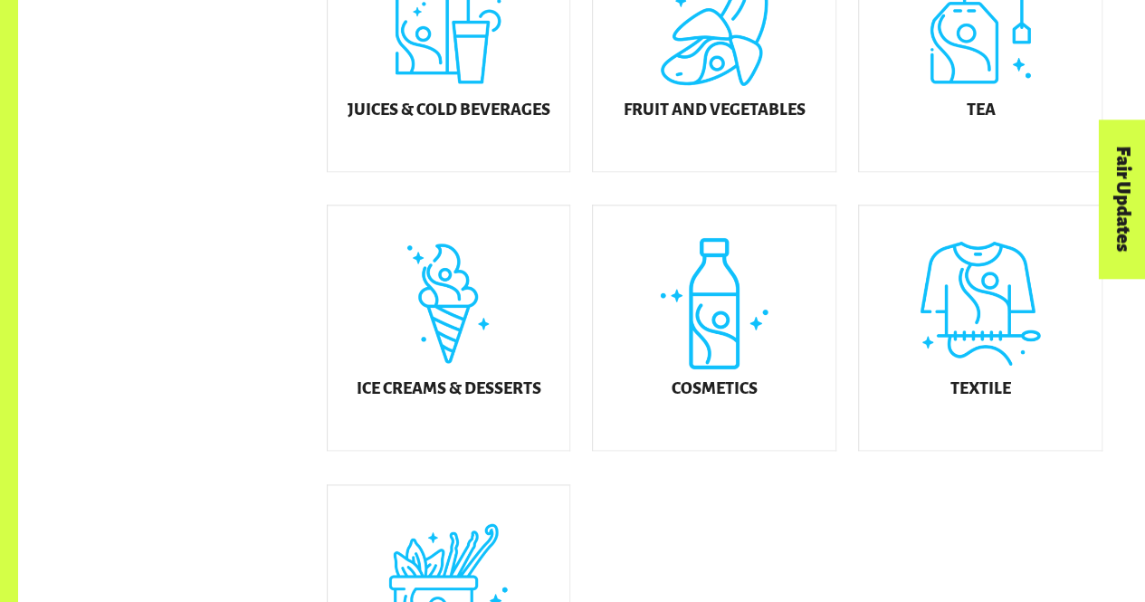
scroll to position [913, 0]
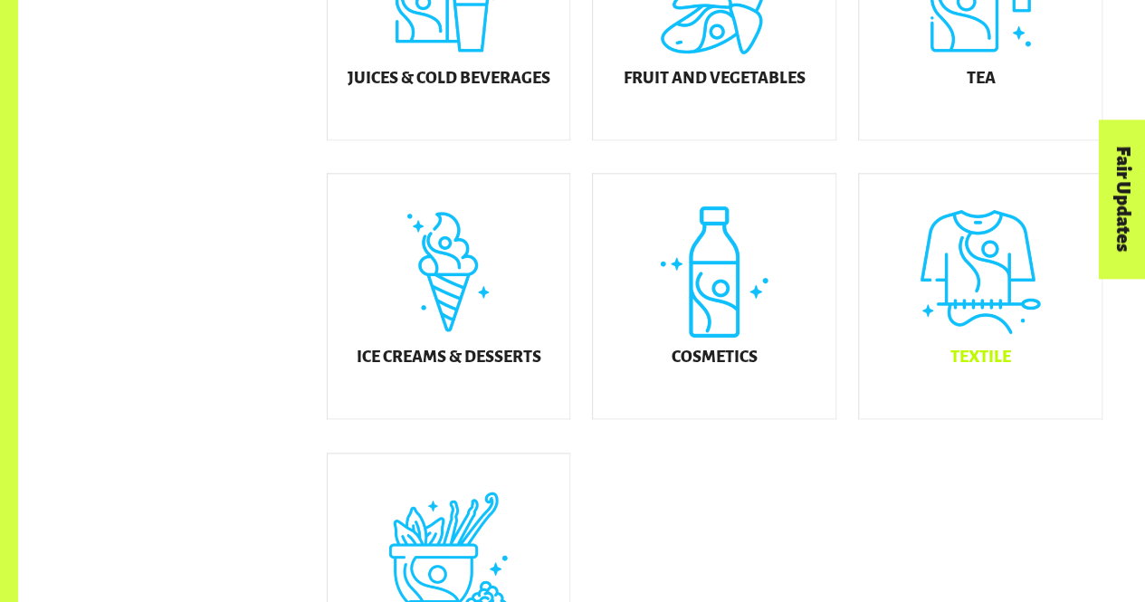
click at [1008, 316] on div "Textile" at bounding box center [980, 296] width 243 height 244
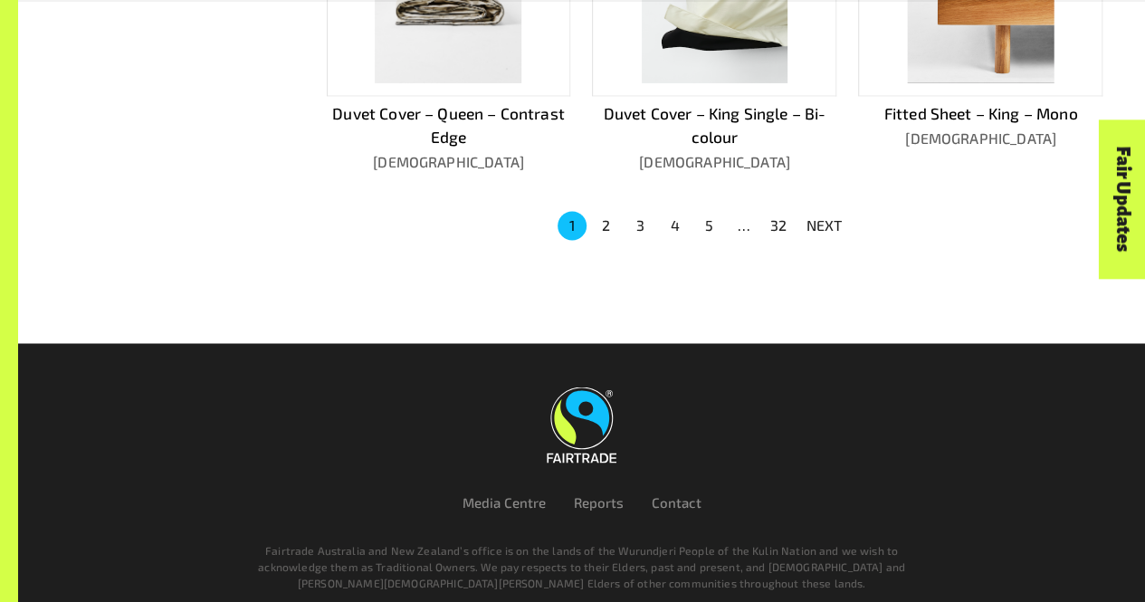
scroll to position [1383, 0]
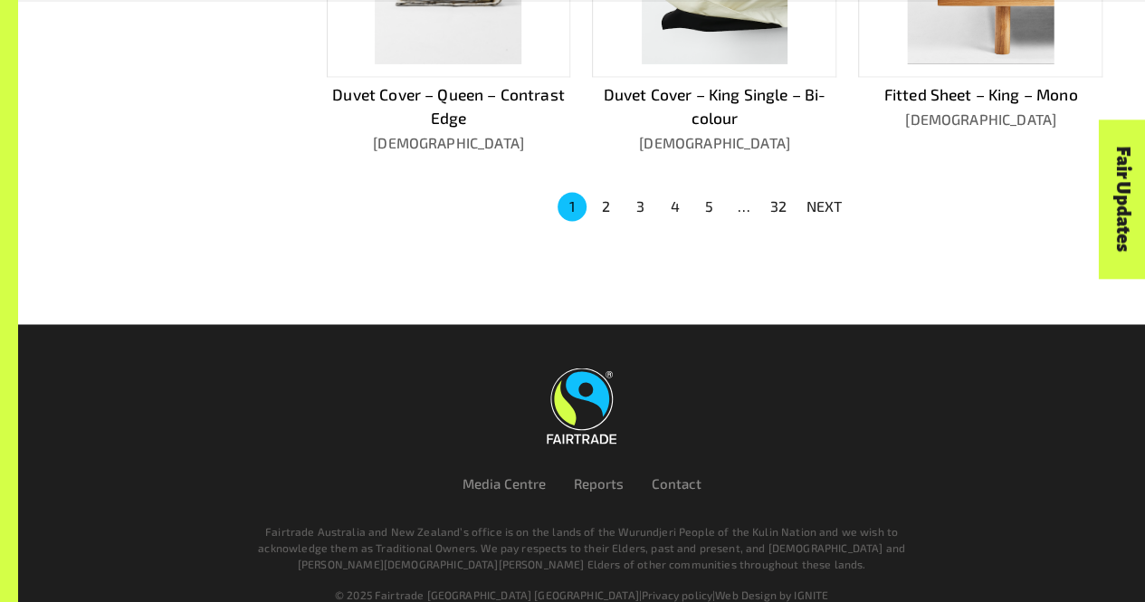
click at [780, 192] on button "32" at bounding box center [778, 206] width 29 height 29
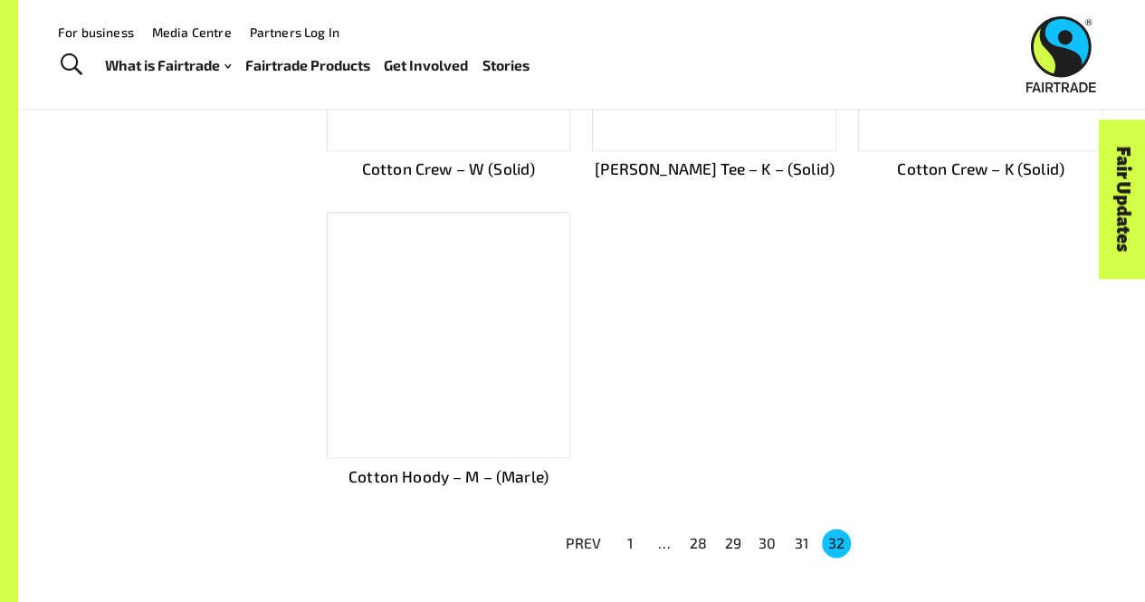
scroll to position [910, 0]
click at [800, 533] on button "31" at bounding box center [801, 542] width 29 height 29
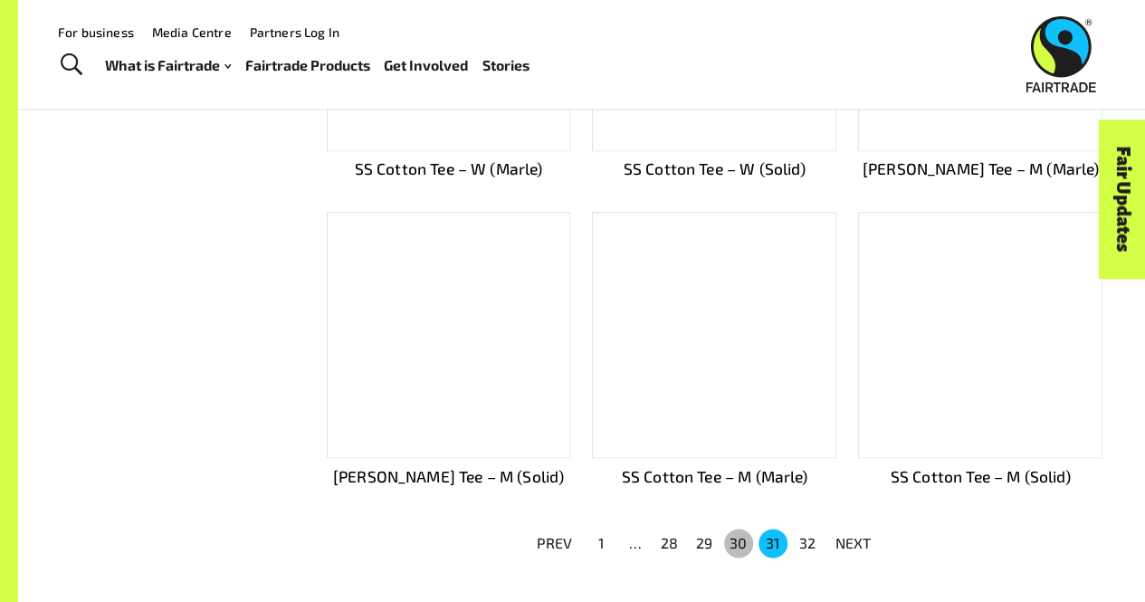
click at [737, 536] on button "30" at bounding box center [738, 542] width 29 height 29
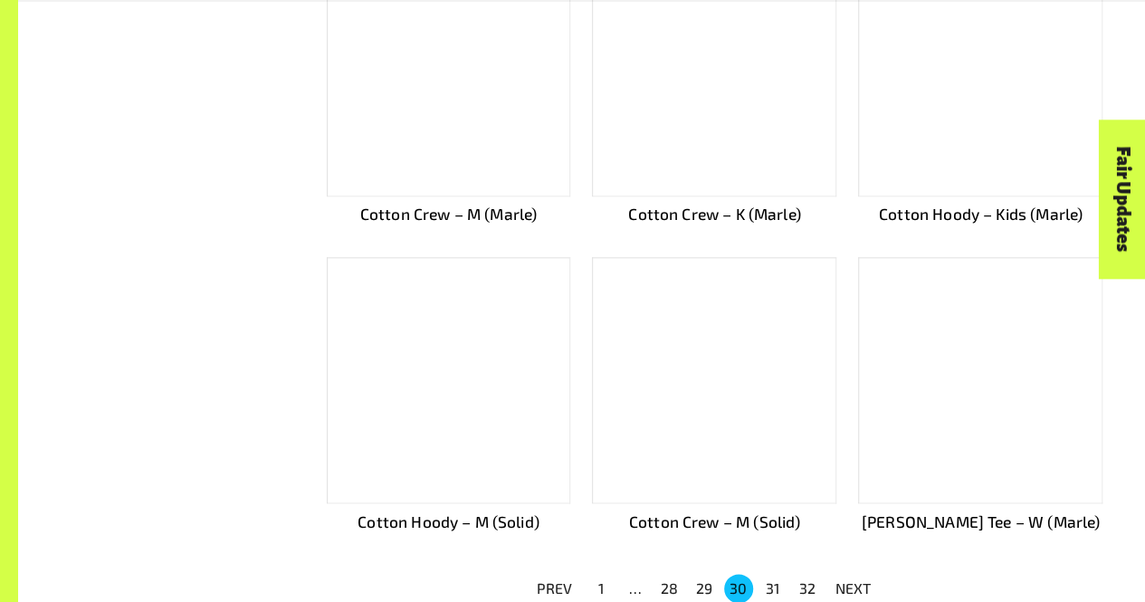
scroll to position [956, 0]
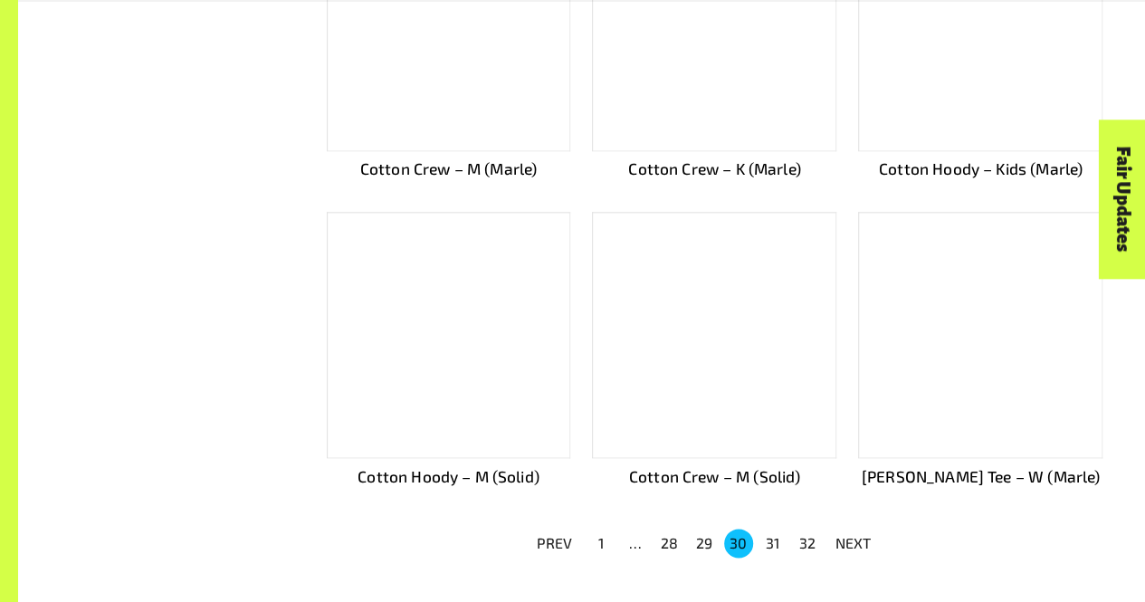
click at [703, 538] on button "29" at bounding box center [704, 542] width 29 height 29
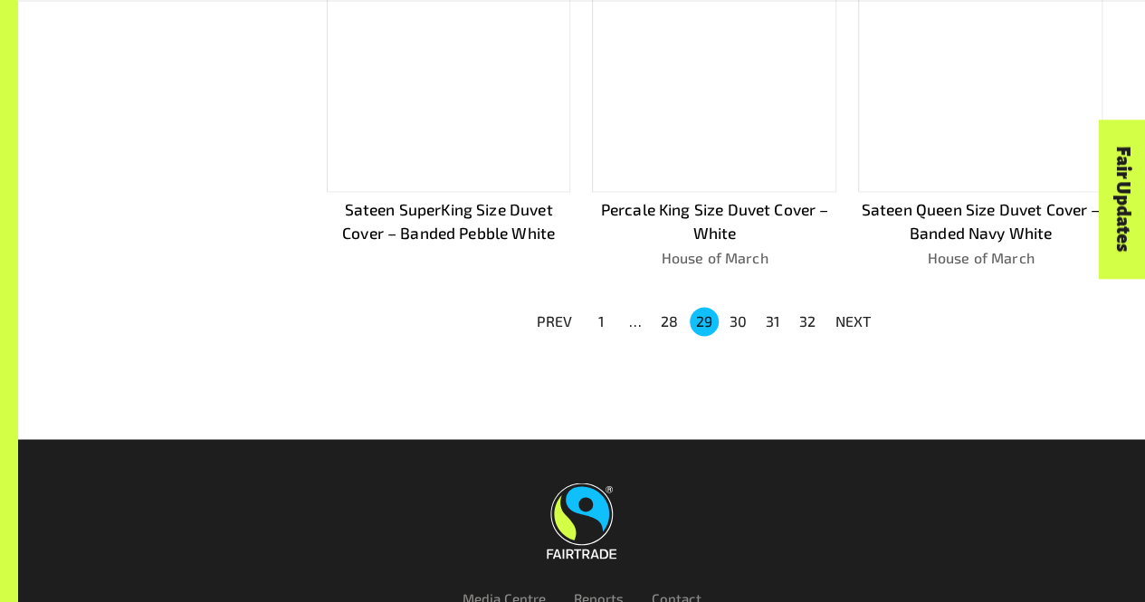
scroll to position [1272, 0]
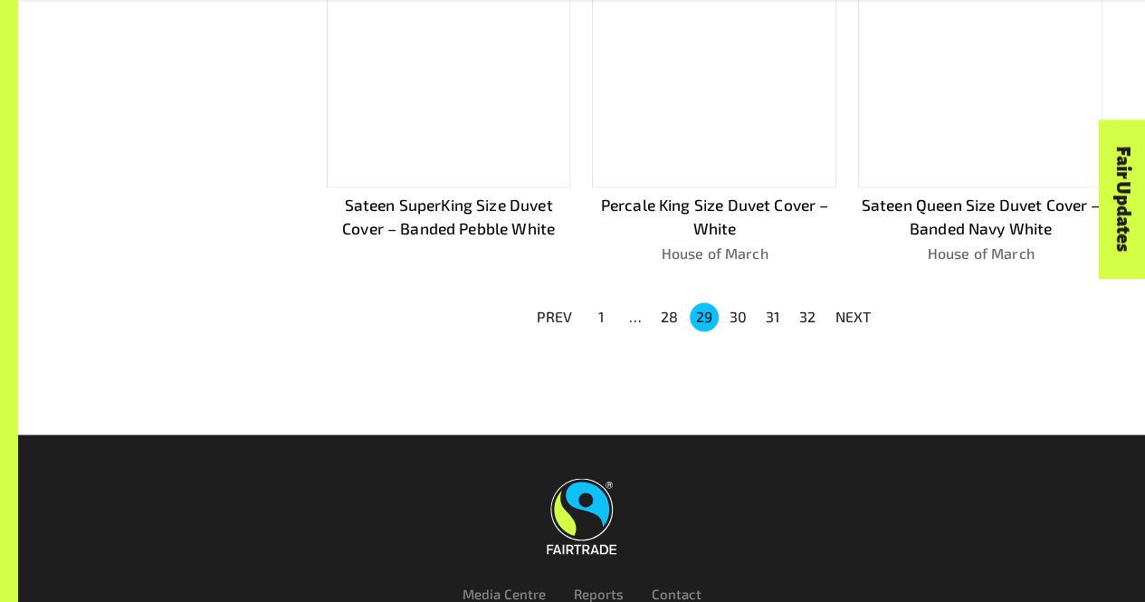
click at [667, 315] on button "28" at bounding box center [669, 316] width 29 height 29
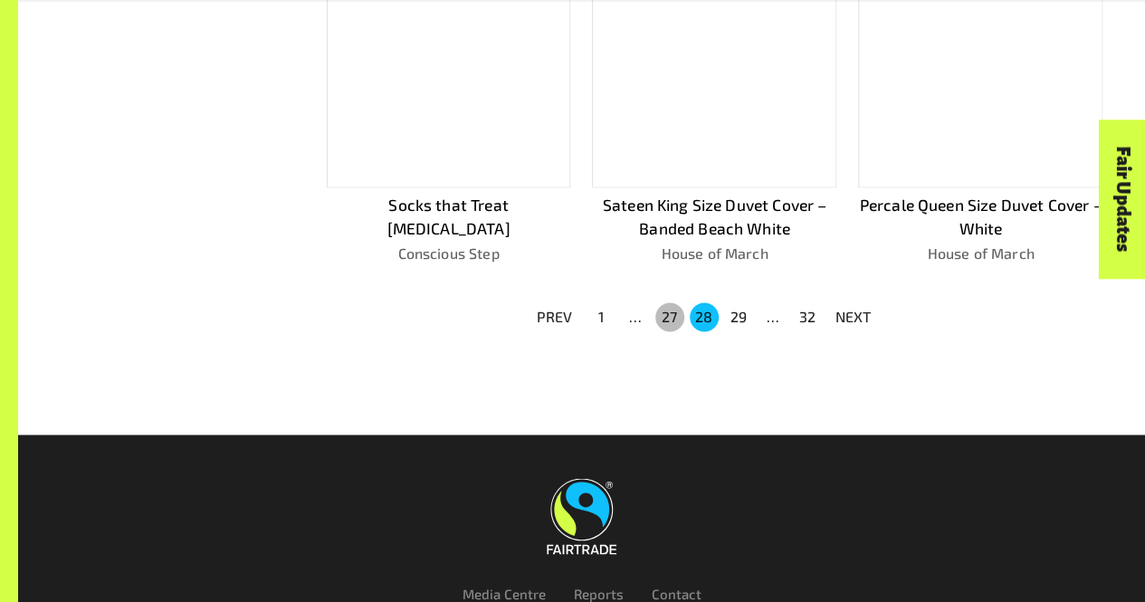
click at [666, 314] on button "27" at bounding box center [669, 316] width 29 height 29
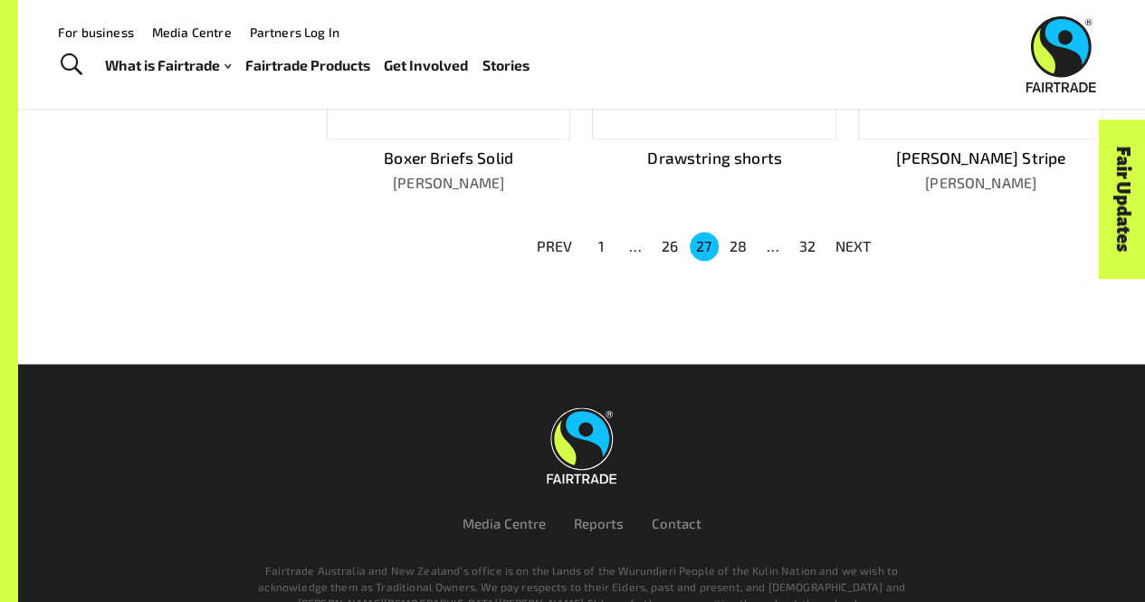
scroll to position [1202, 0]
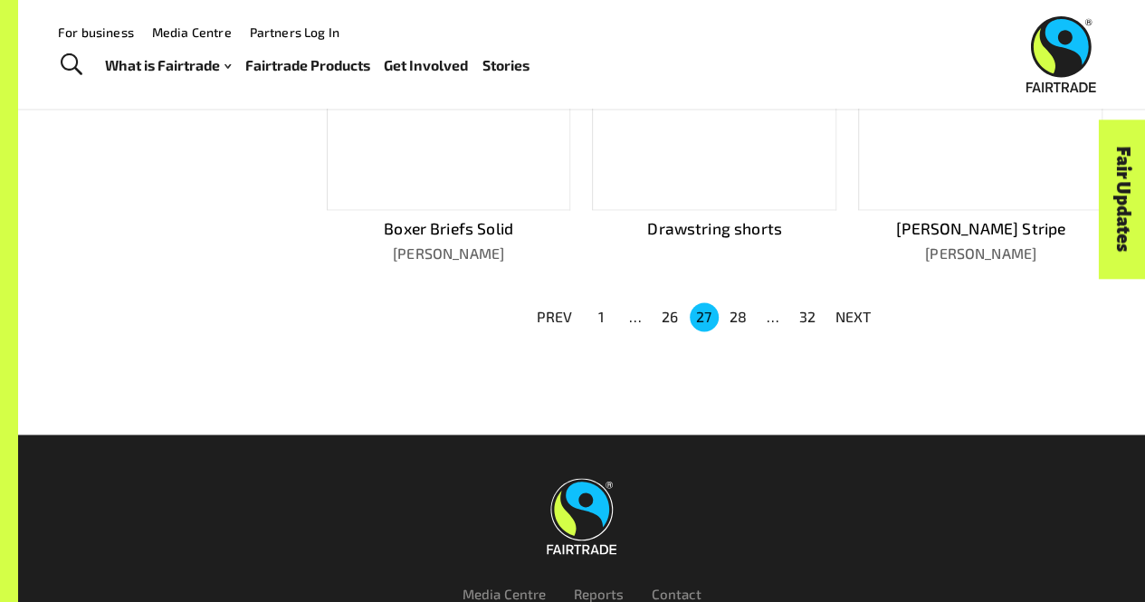
click at [666, 314] on button "26" at bounding box center [669, 316] width 29 height 29
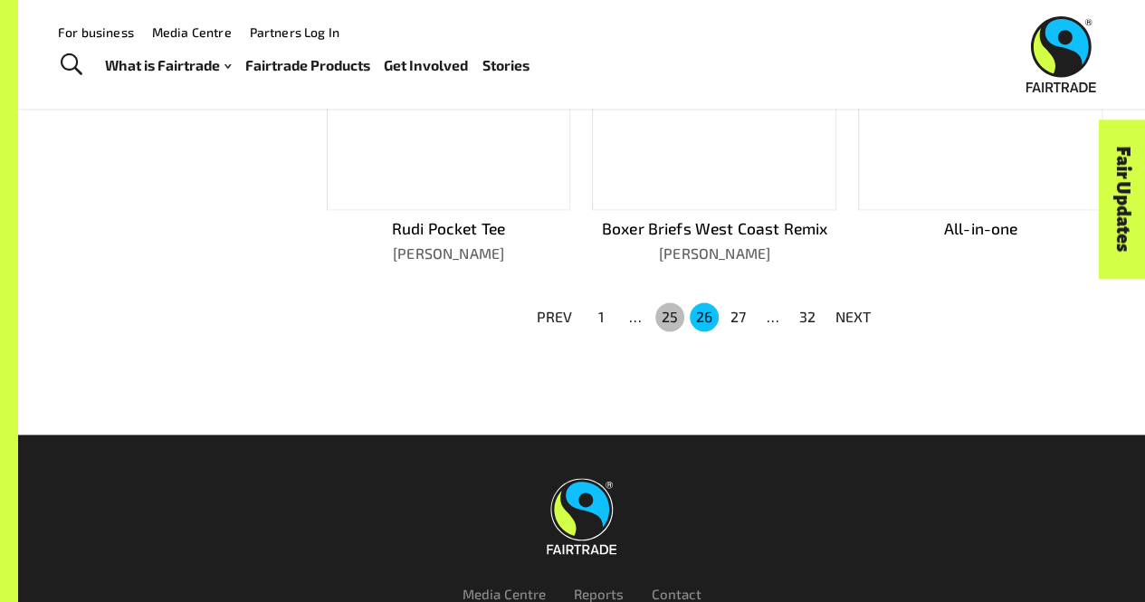
click at [666, 314] on button "25" at bounding box center [669, 316] width 29 height 29
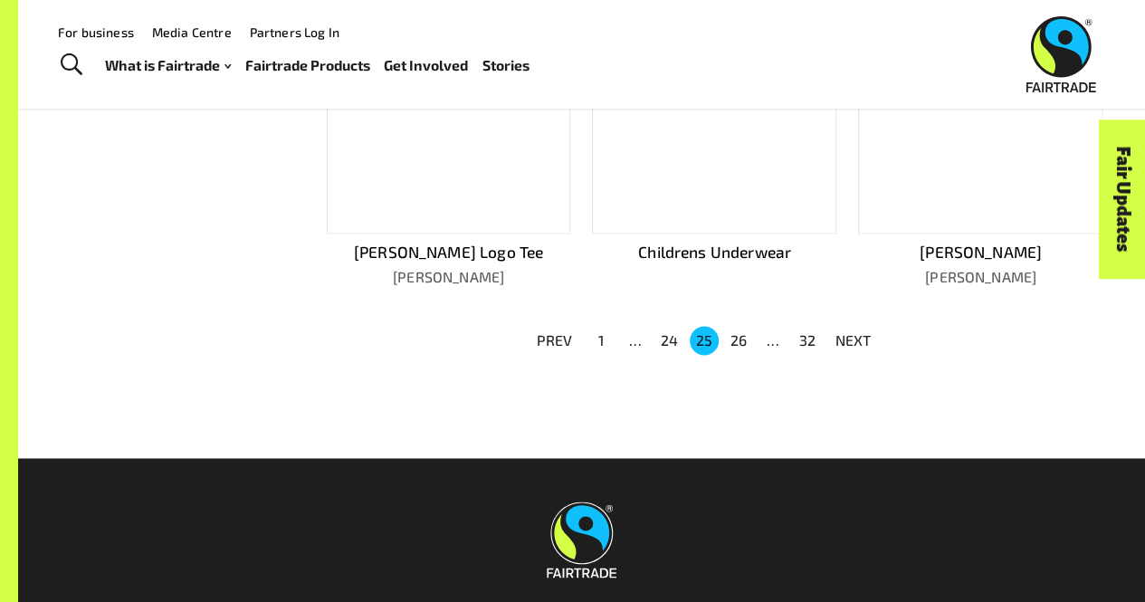
click at [666, 326] on button "24" at bounding box center [669, 340] width 29 height 29
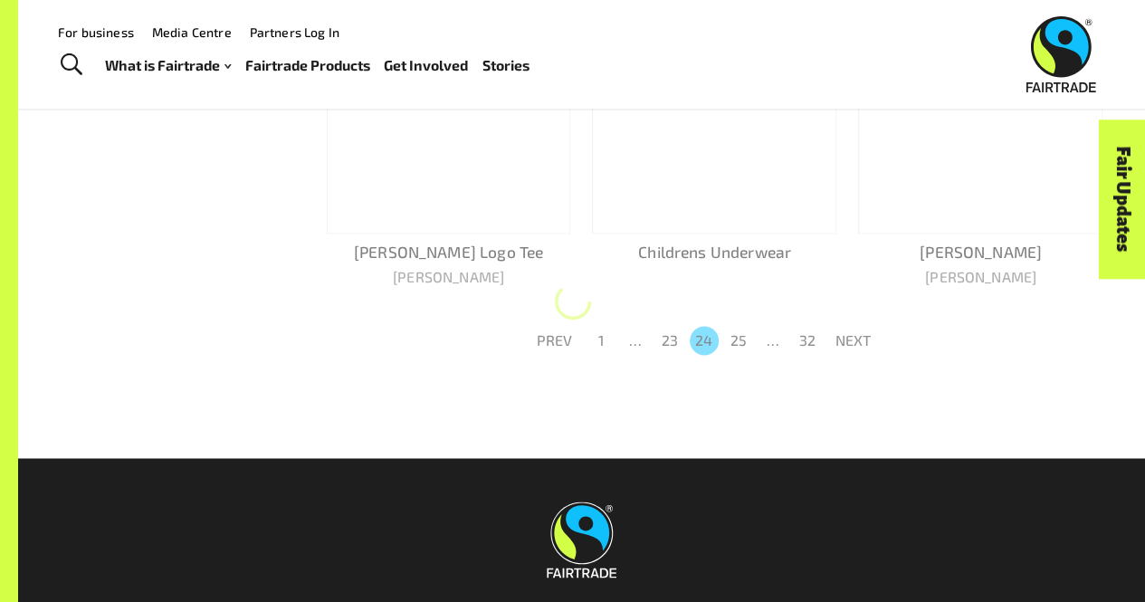
scroll to position [1204, 0]
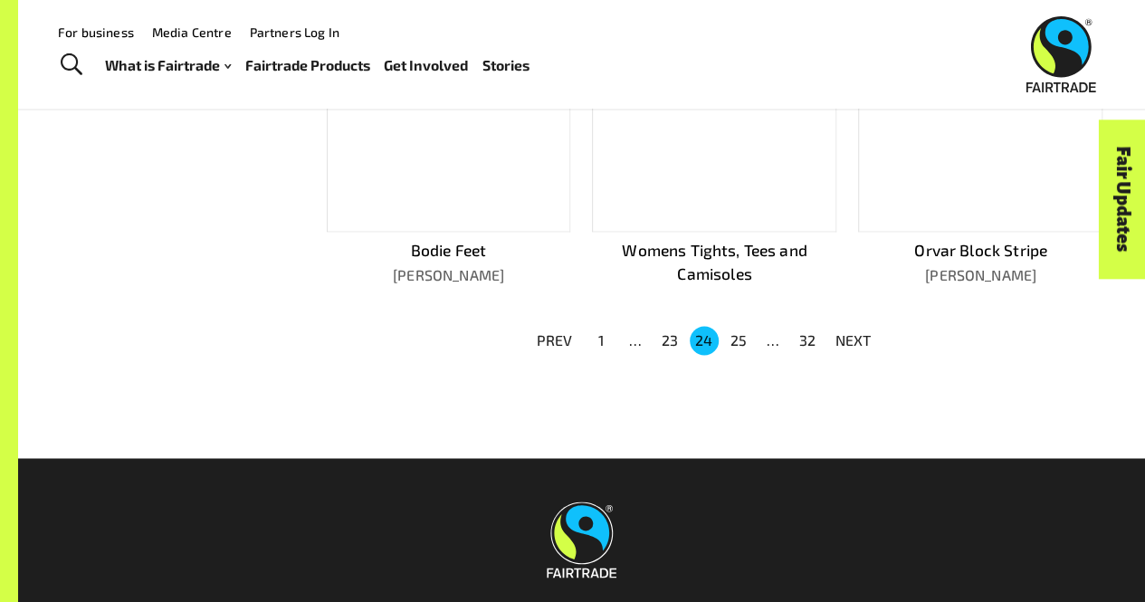
click at [666, 326] on button "23" at bounding box center [669, 340] width 29 height 29
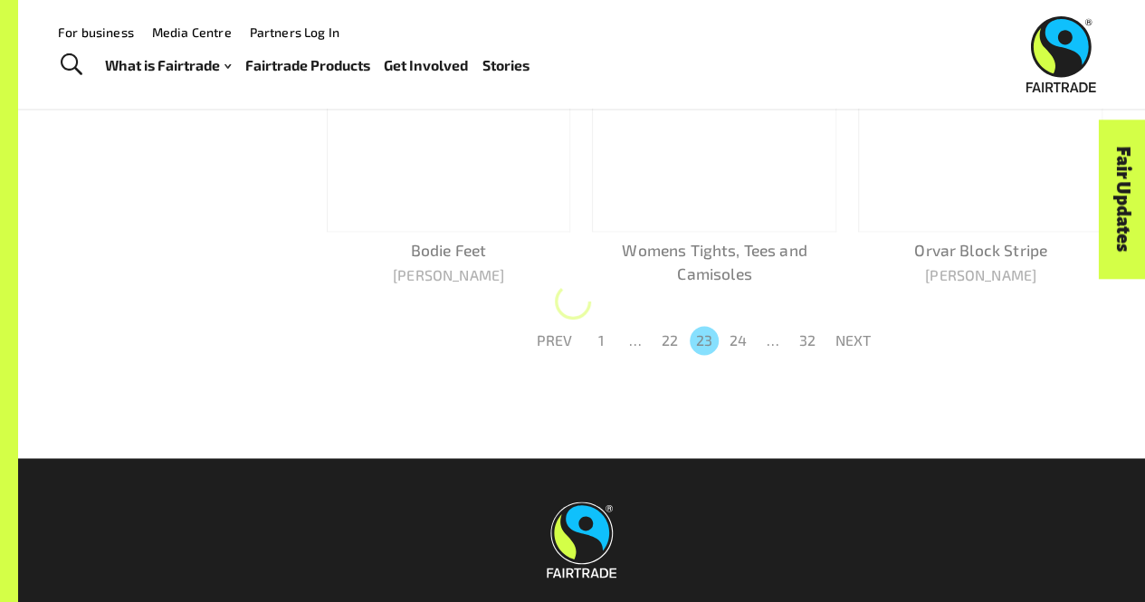
scroll to position [1202, 0]
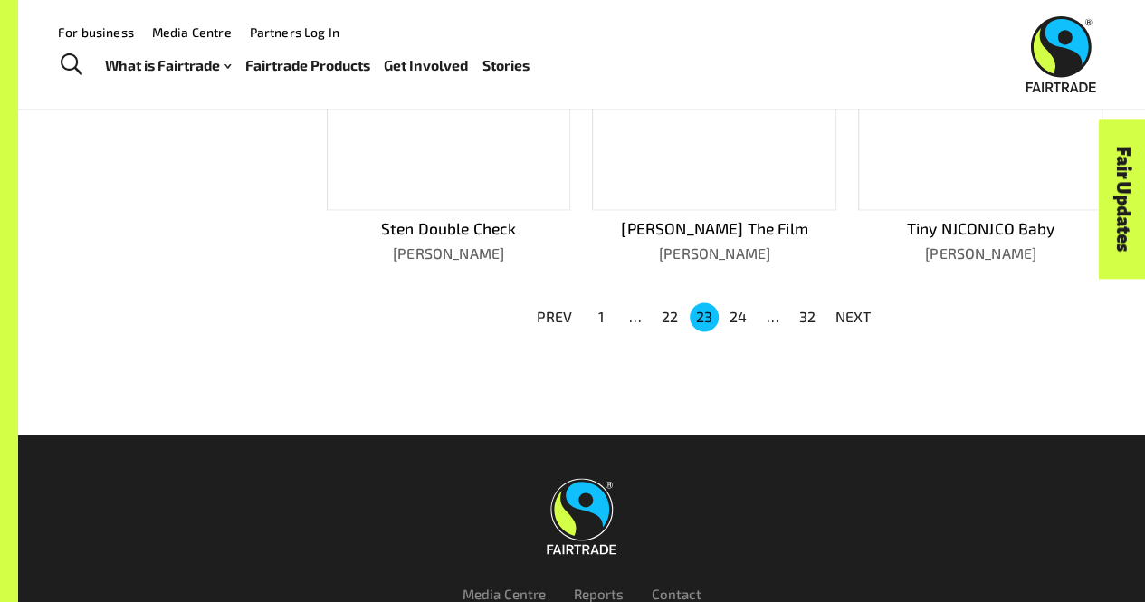
click at [666, 314] on button "22" at bounding box center [669, 316] width 29 height 29
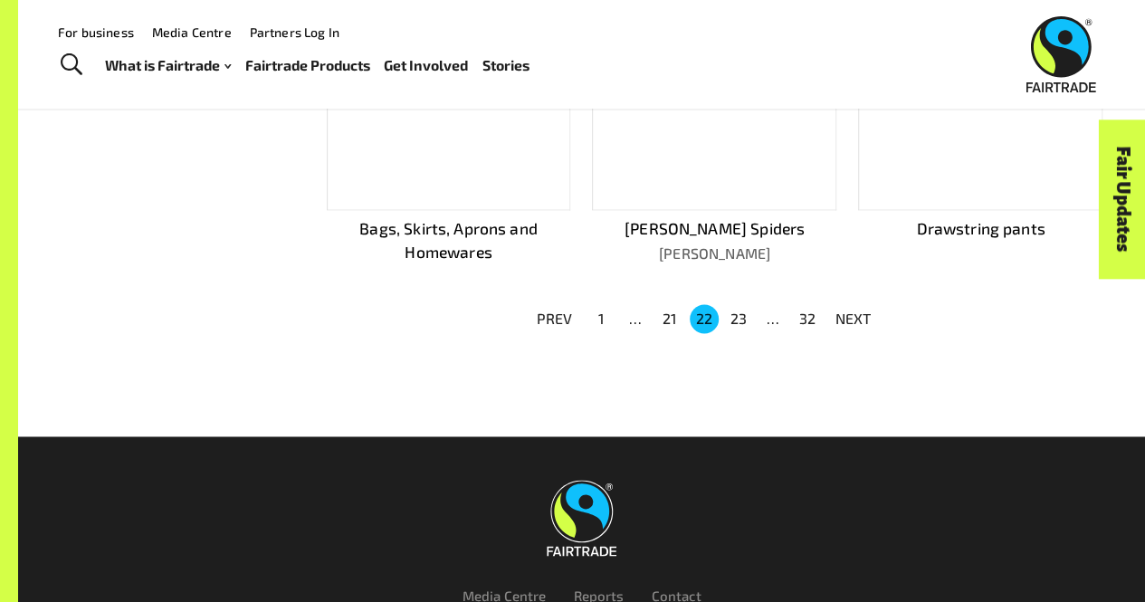
scroll to position [1204, 0]
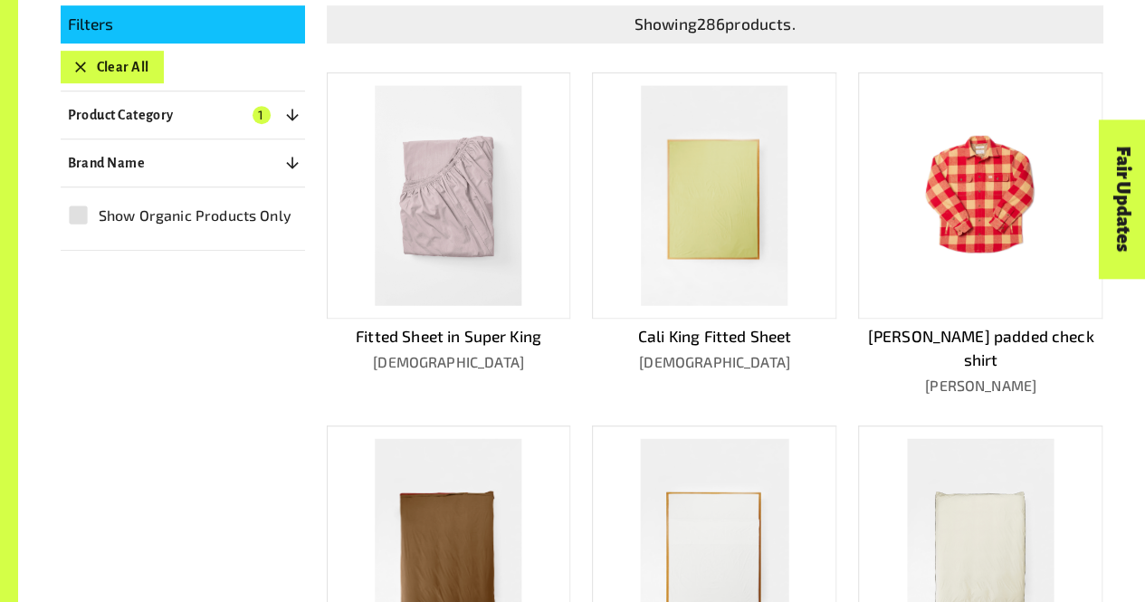
scroll to position [436, 0]
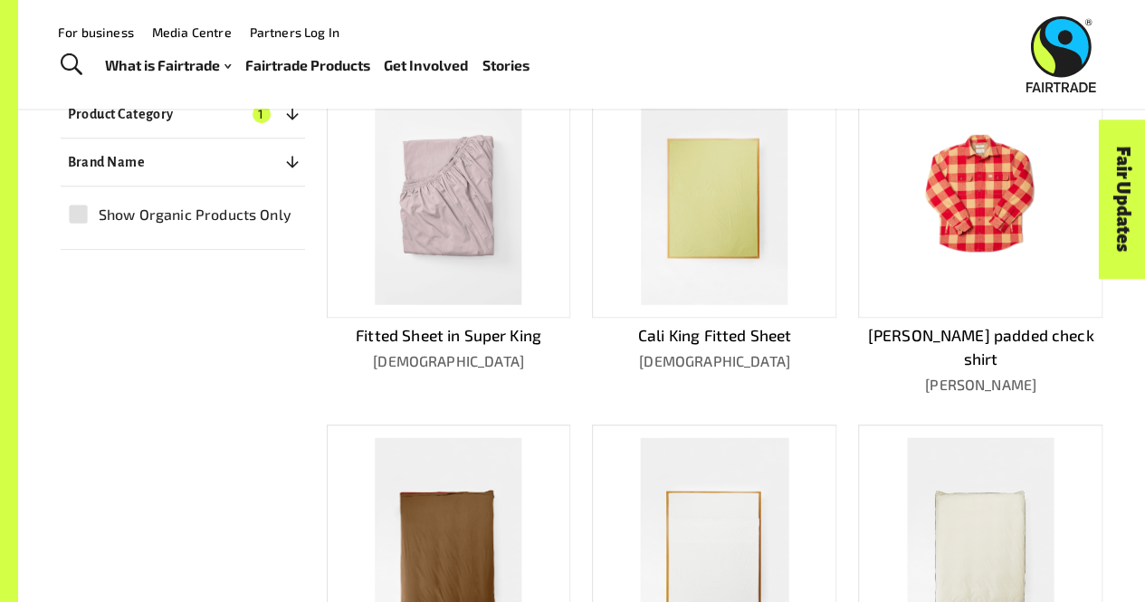
click at [190, 146] on button "Brand Name 0" at bounding box center [183, 162] width 244 height 33
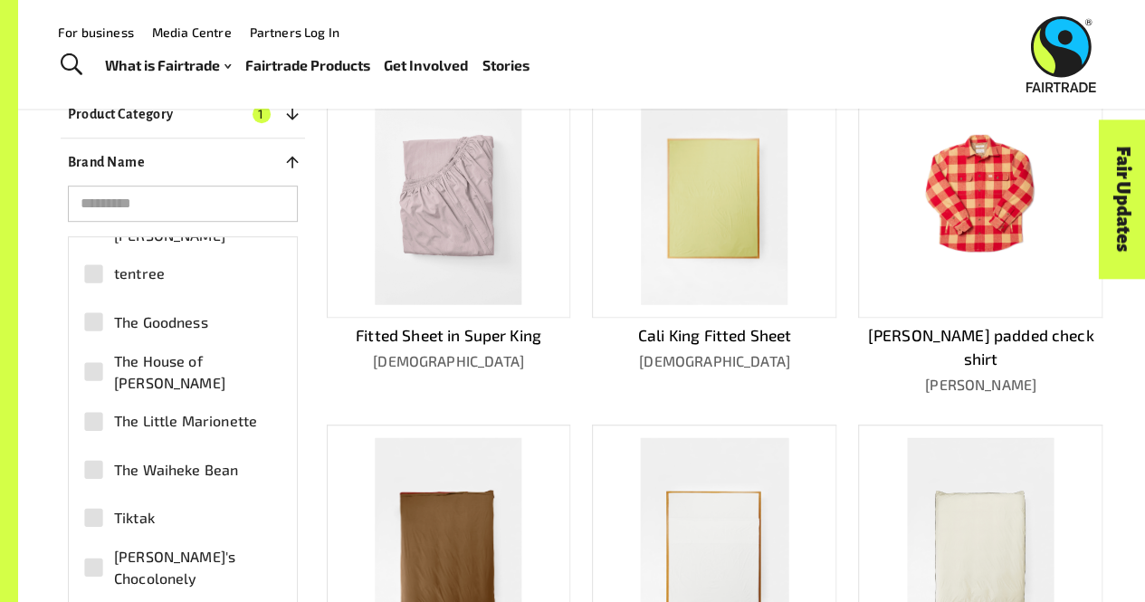
scroll to position [5332, 0]
